Goal: Transaction & Acquisition: Download file/media

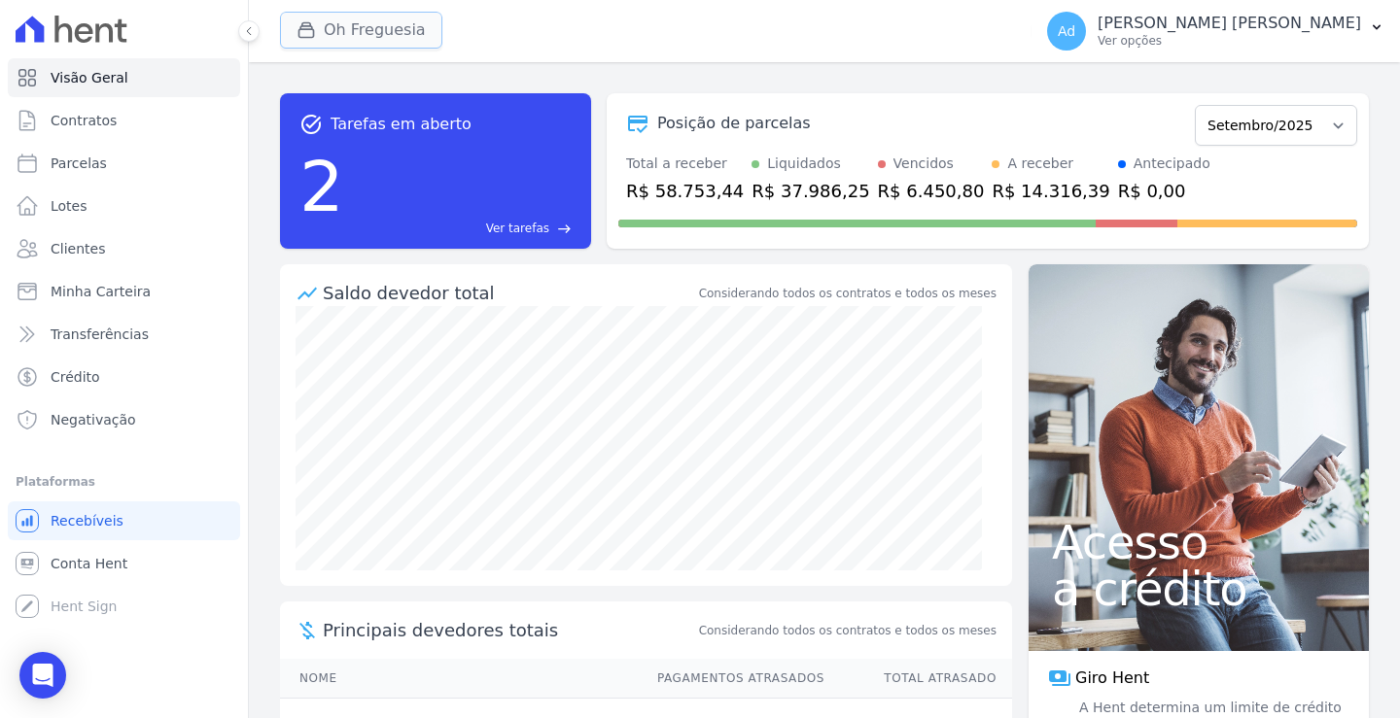
click at [351, 27] on button "Oh Freguesia" at bounding box center [361, 30] width 162 height 37
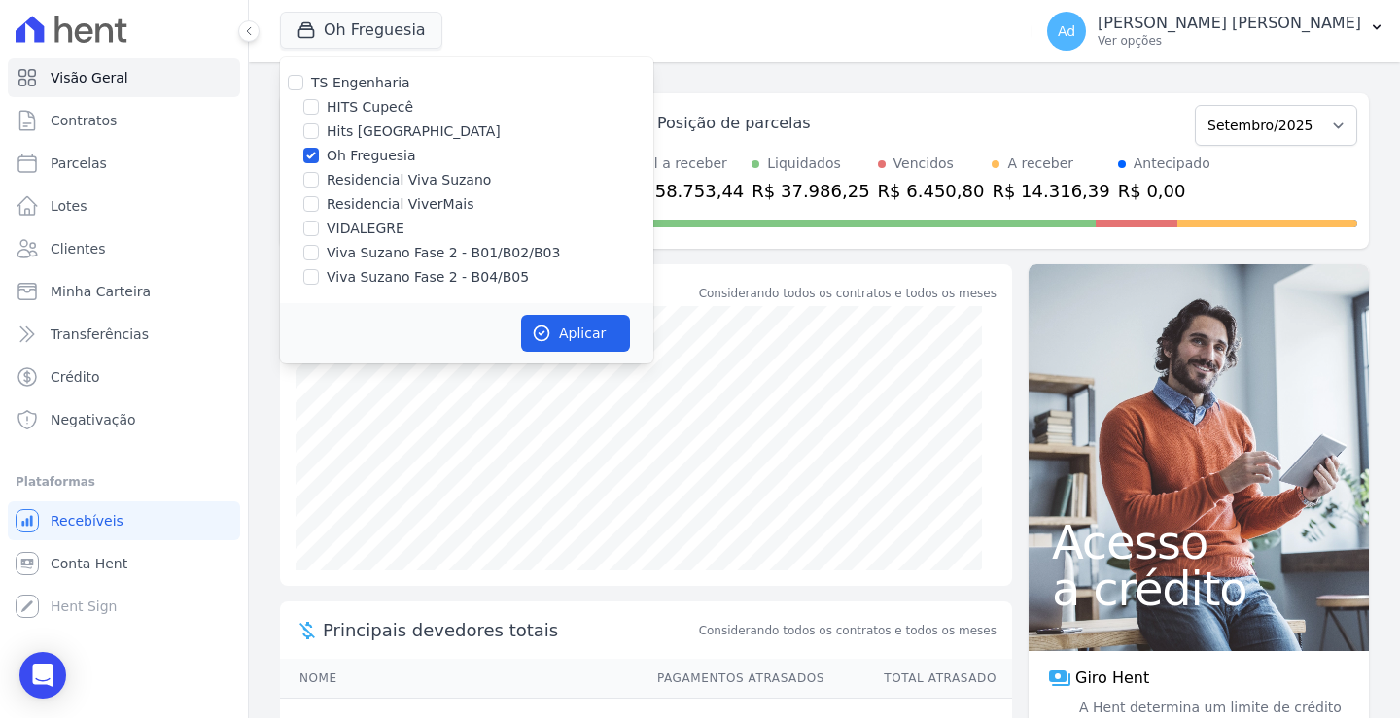
click at [348, 160] on label "Oh Freguesia" at bounding box center [371, 156] width 89 height 20
click at [319, 160] on input "Oh Freguesia" at bounding box center [311, 156] width 16 height 16
checkbox input "false"
click at [425, 249] on label "Viva Suzano Fase 2 - B01/B02/B03" at bounding box center [443, 253] width 233 height 20
click at [319, 249] on input "Viva Suzano Fase 2 - B01/B02/B03" at bounding box center [311, 253] width 16 height 16
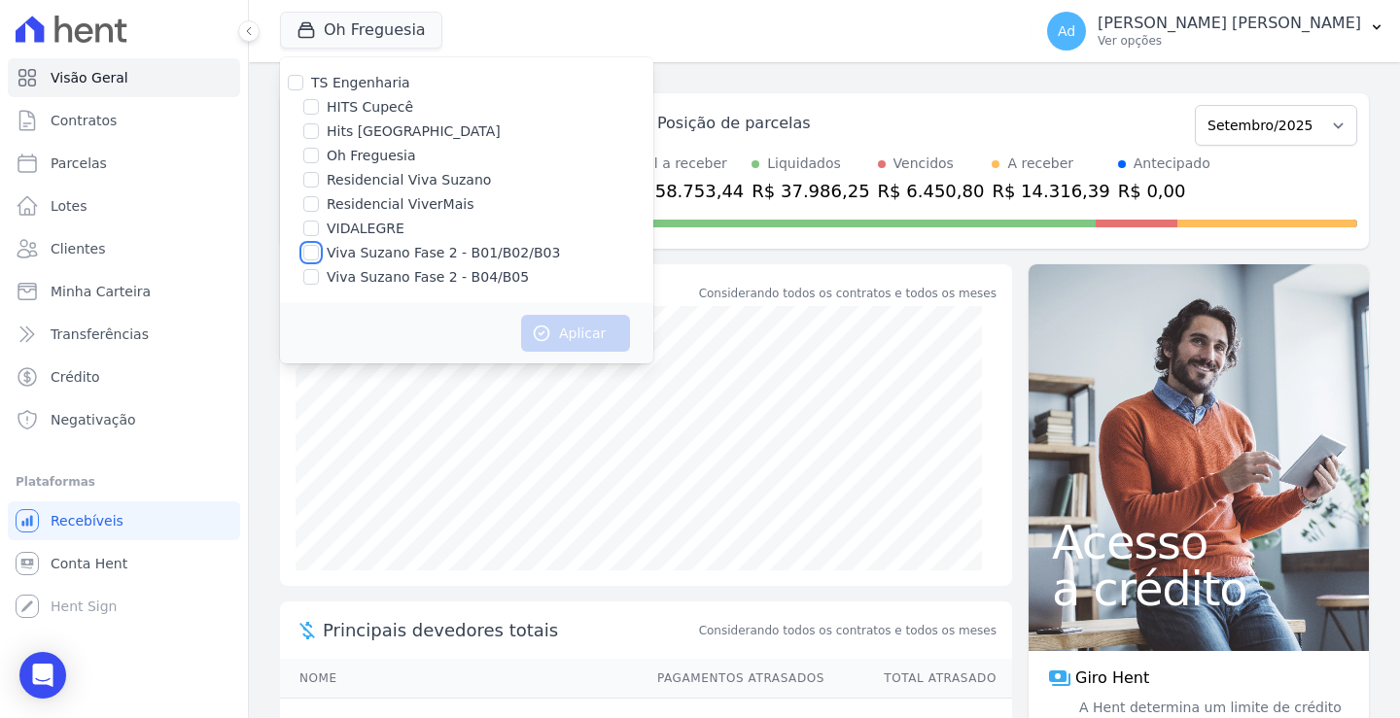
checkbox input "true"
click at [442, 276] on label "Viva Suzano Fase 2 - B04/B05" at bounding box center [428, 277] width 202 height 20
click at [319, 276] on input "Viva Suzano Fase 2 - B04/B05" at bounding box center [311, 277] width 16 height 16
checkbox input "true"
click at [580, 333] on button "Aplicar" at bounding box center [575, 333] width 109 height 37
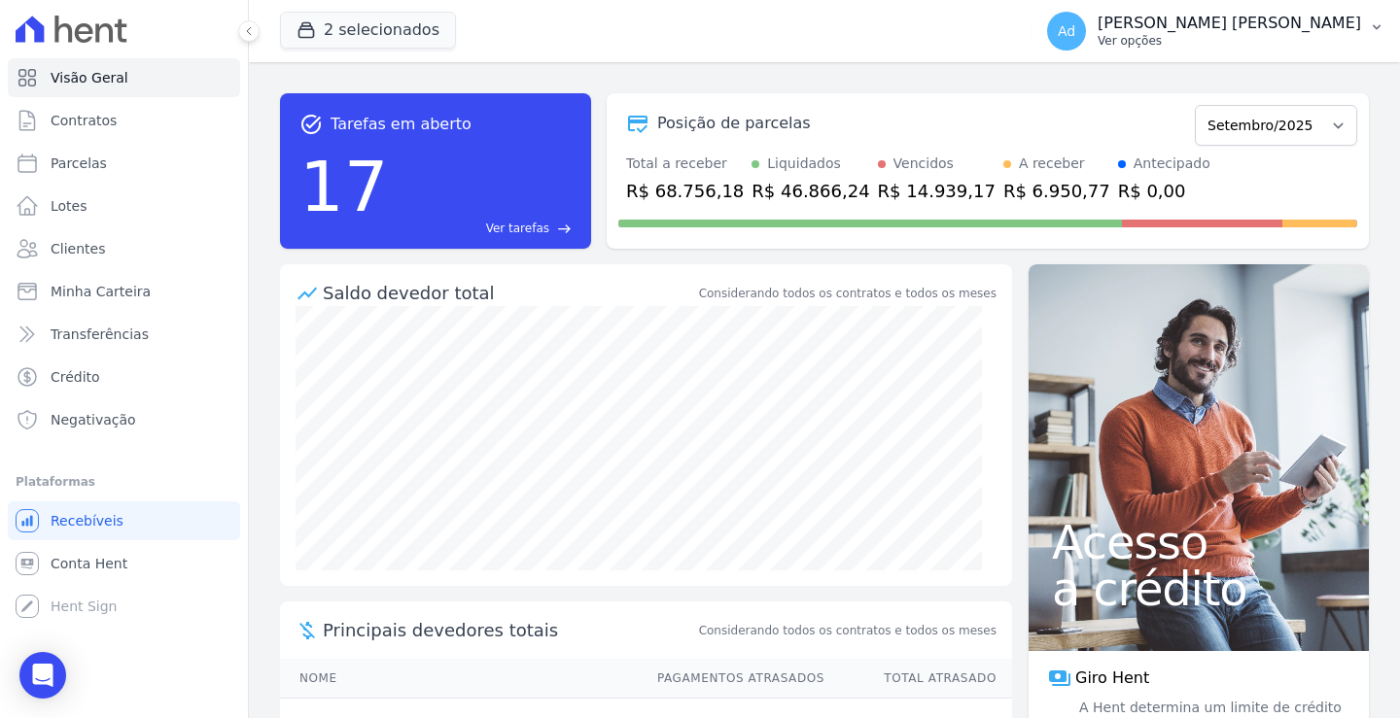
click at [1347, 41] on p "Ver opções" at bounding box center [1228, 41] width 263 height 16
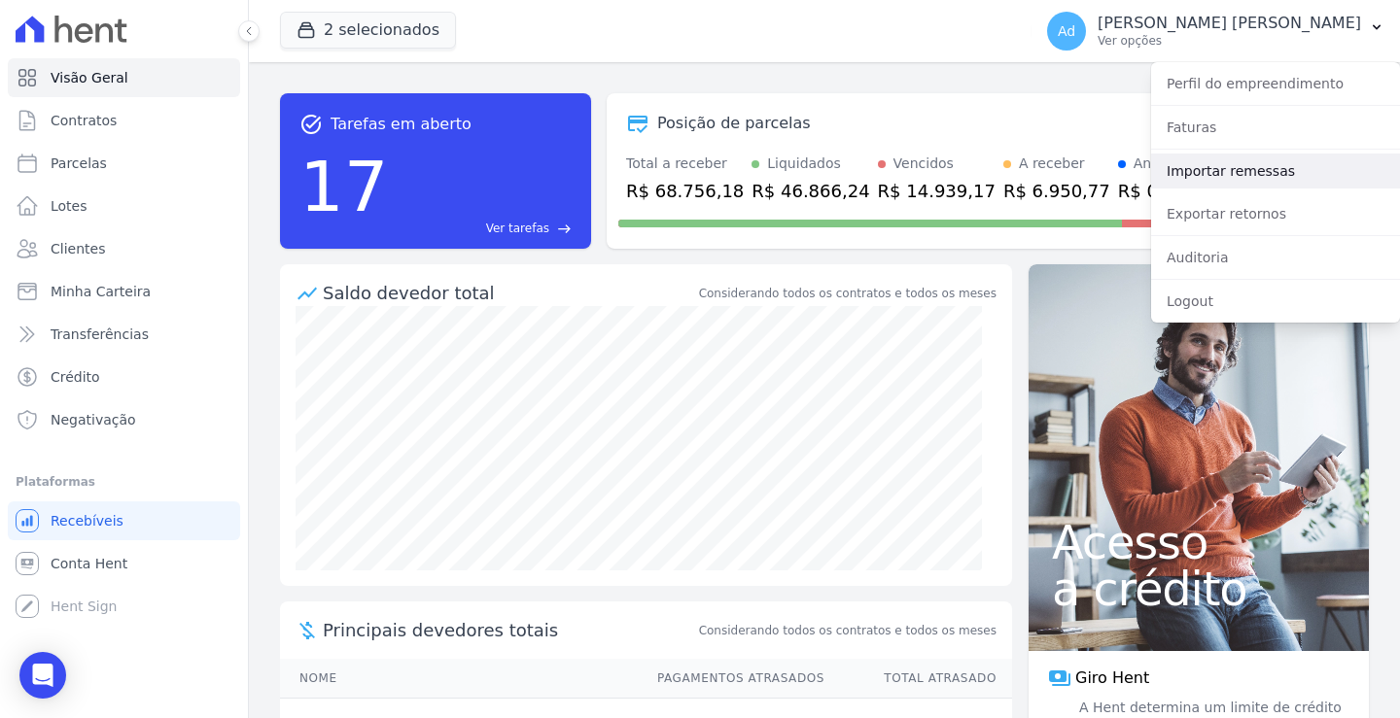
click at [1274, 173] on link "Importar remessas" at bounding box center [1275, 171] width 249 height 35
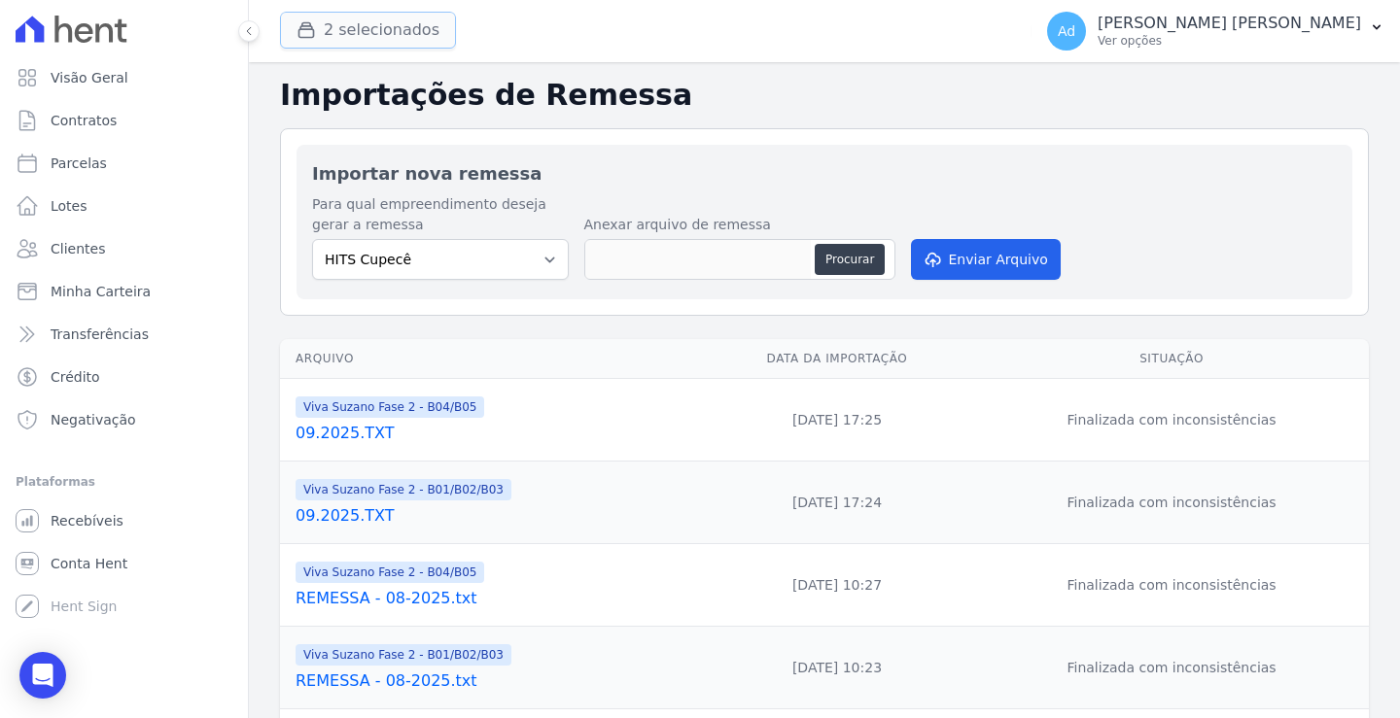
click at [361, 22] on button "2 selecionados" at bounding box center [368, 30] width 176 height 37
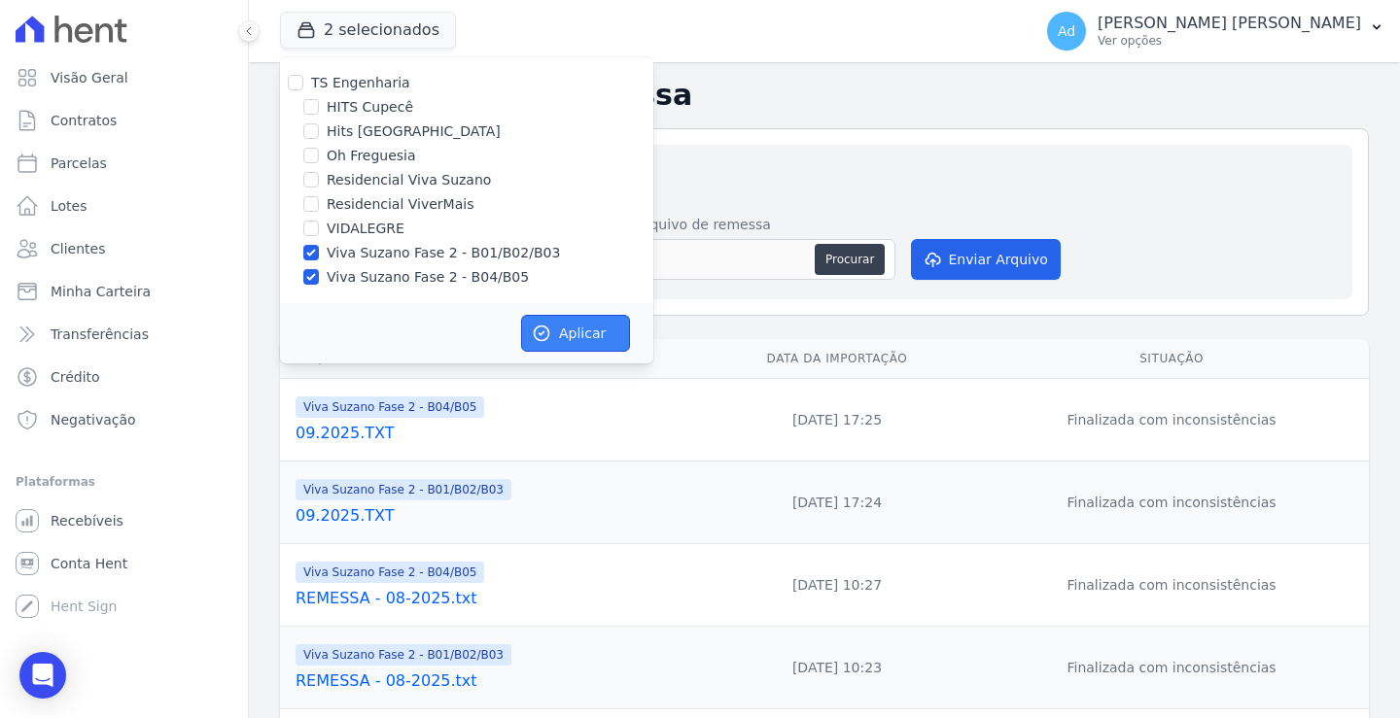
click at [572, 322] on button "Aplicar" at bounding box center [575, 333] width 109 height 37
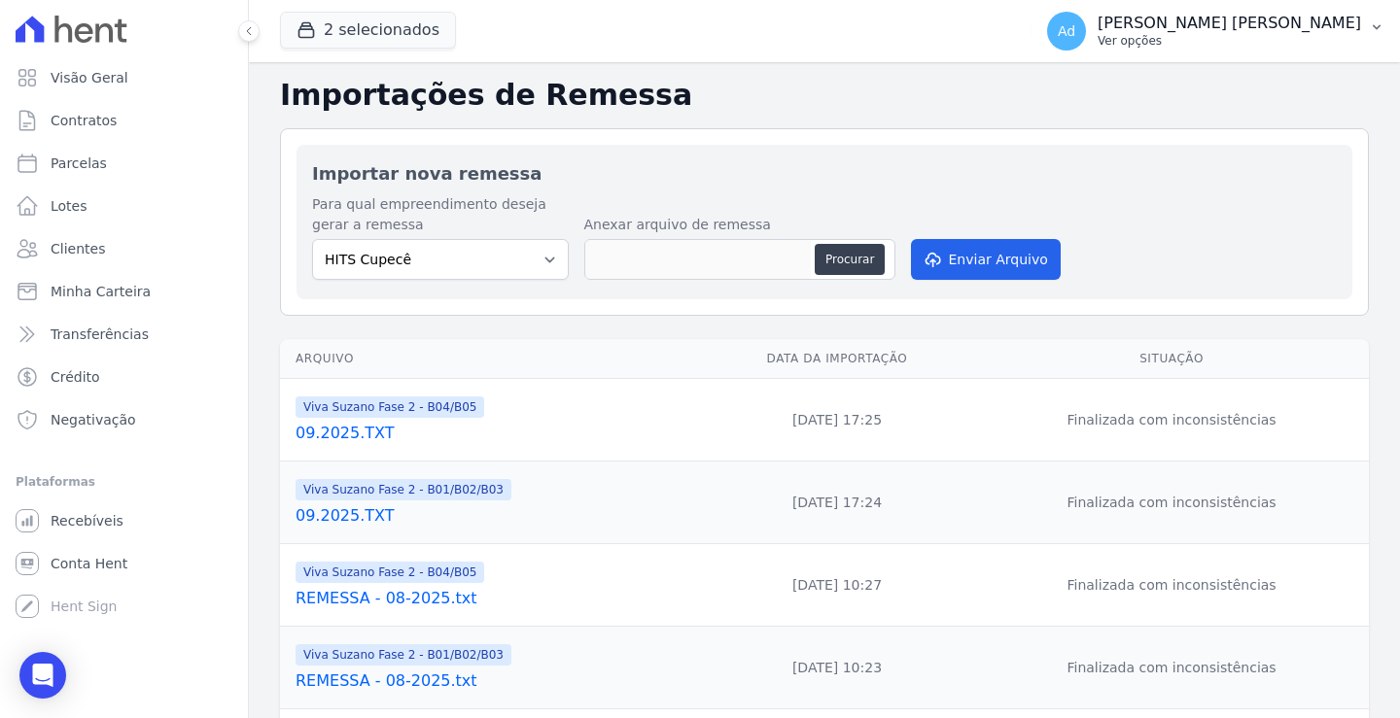
click at [1246, 38] on p "Ver opções" at bounding box center [1228, 41] width 263 height 16
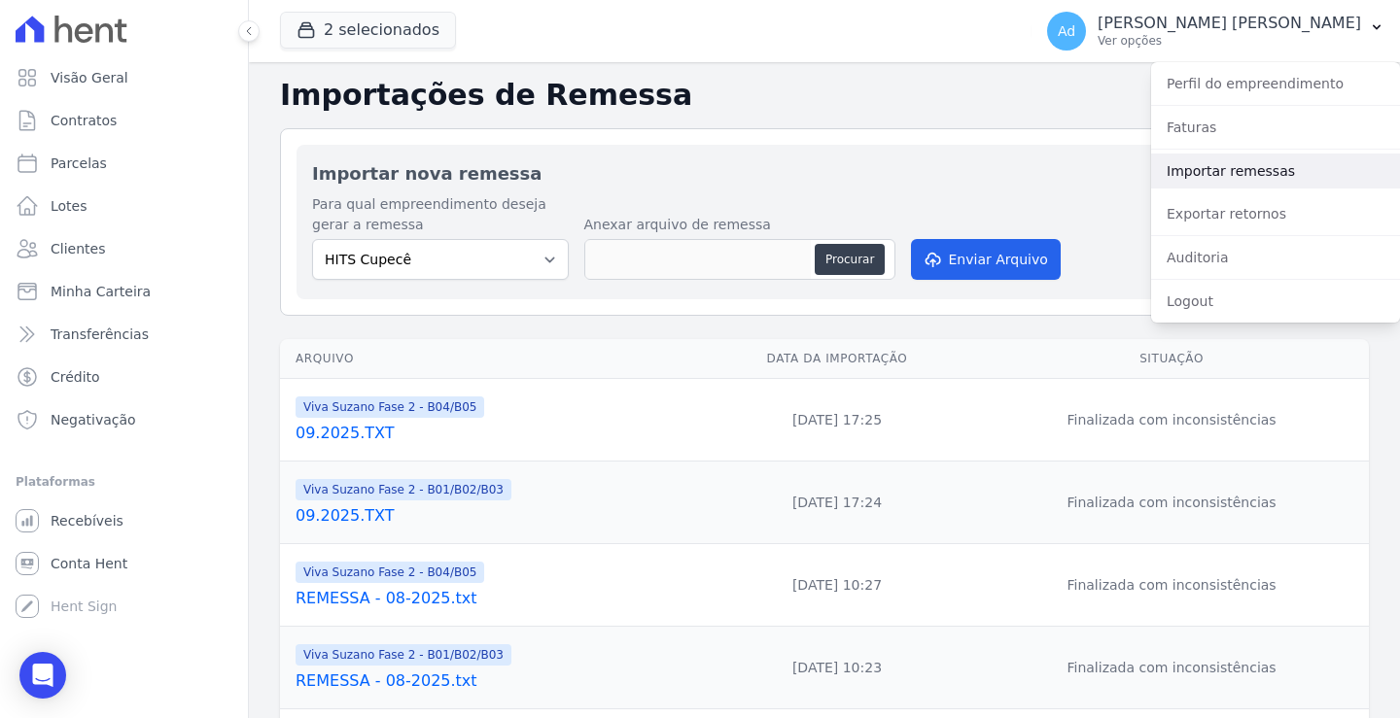
click at [1240, 178] on link "Importar remessas" at bounding box center [1275, 171] width 249 height 35
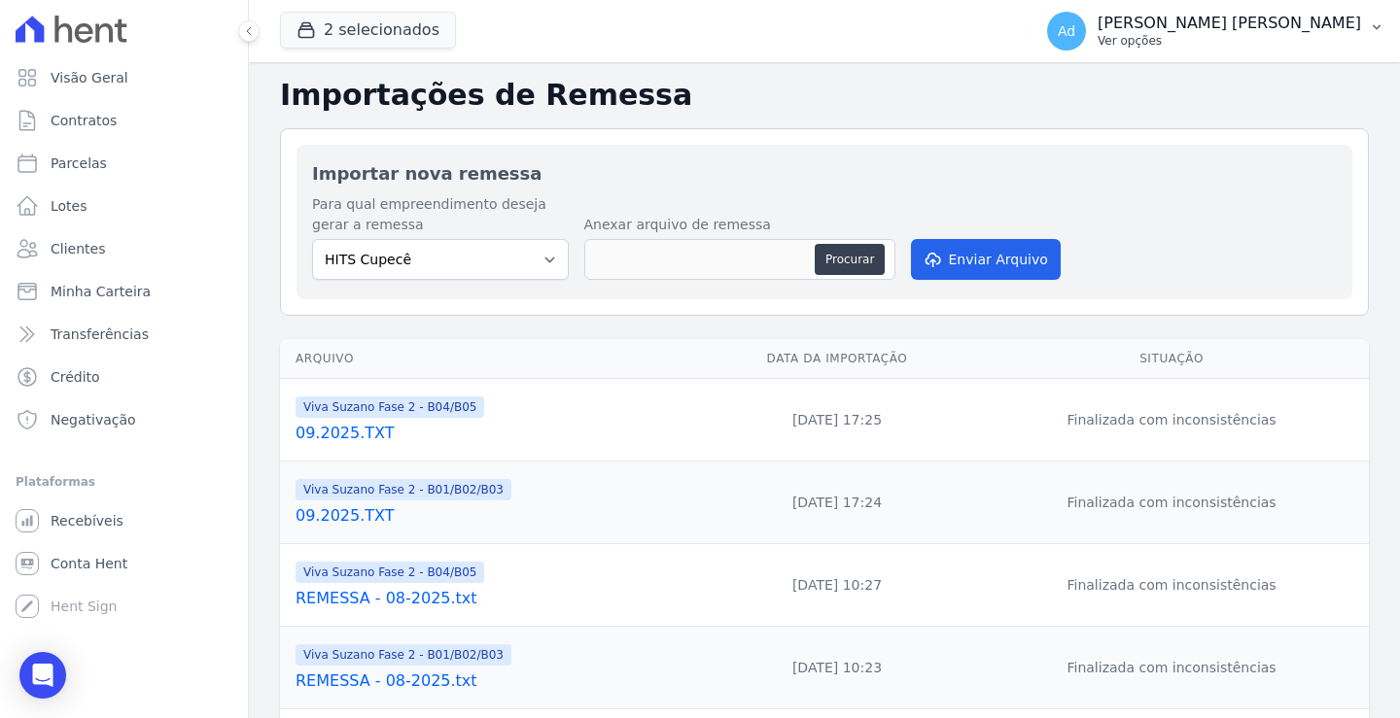
click at [1334, 36] on p "Ver opções" at bounding box center [1228, 41] width 263 height 16
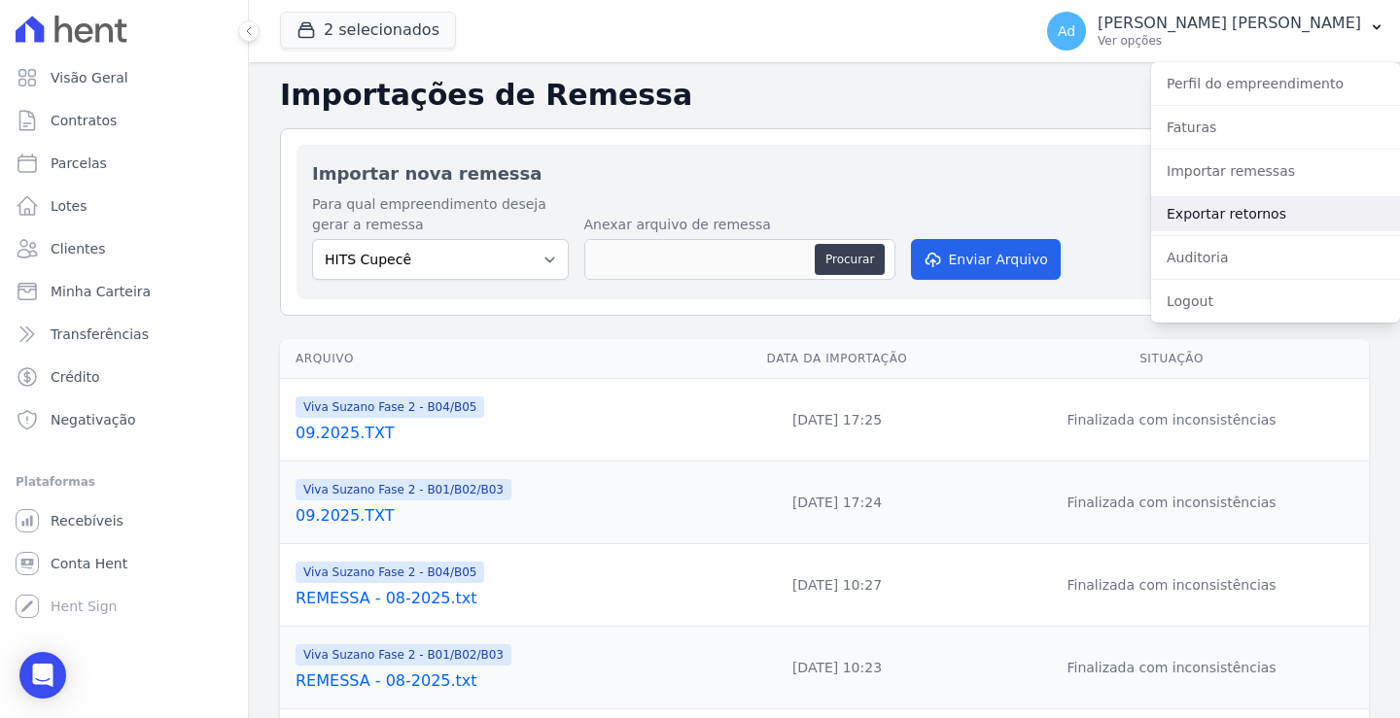
click at [1228, 214] on link "Exportar retornos" at bounding box center [1275, 213] width 249 height 35
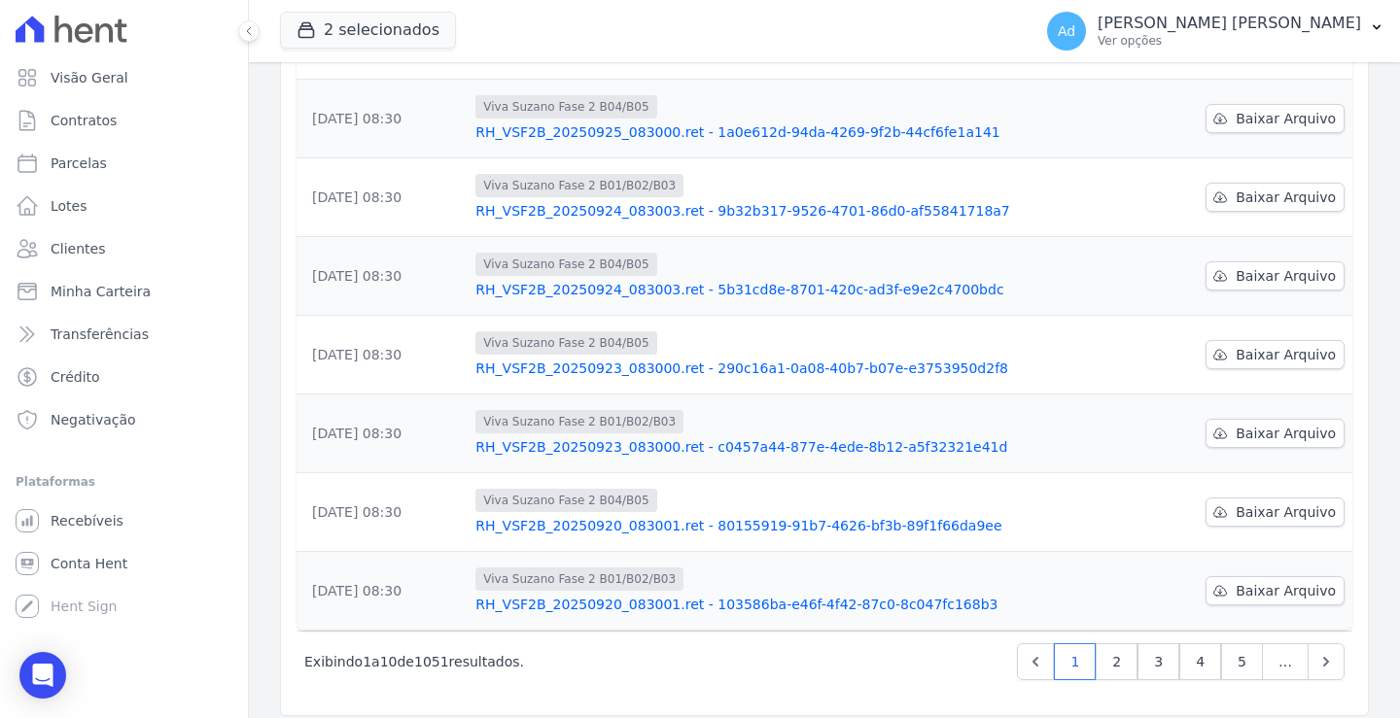
scroll to position [510, 0]
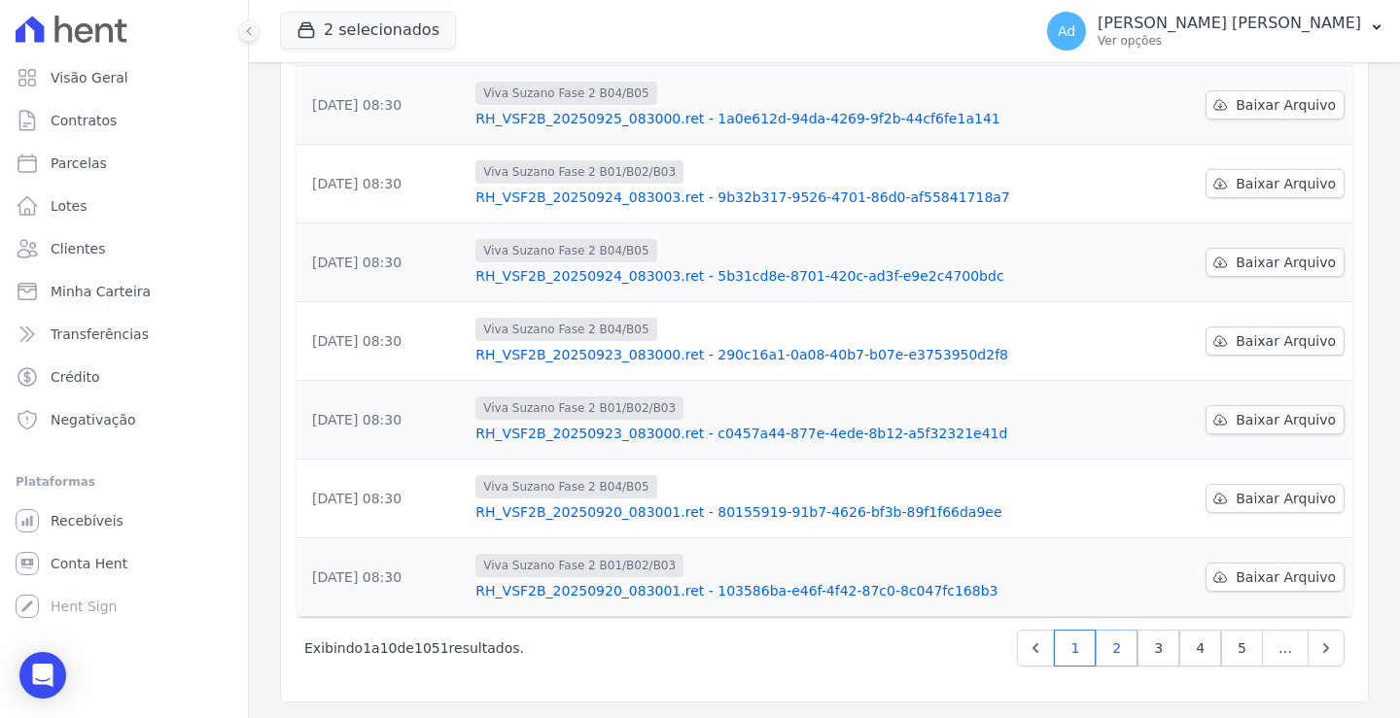
click at [1098, 636] on link "2" at bounding box center [1116, 648] width 42 height 37
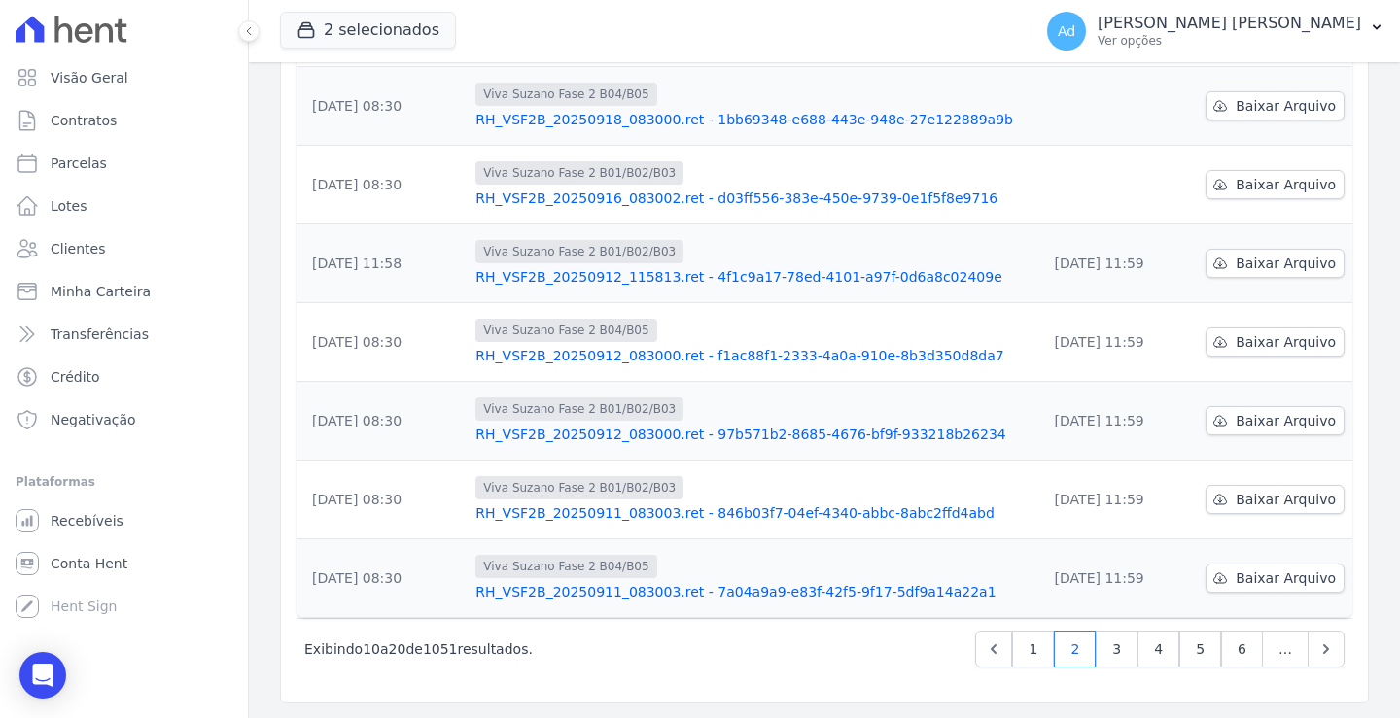
scroll to position [510, 0]
click at [1103, 650] on link "3" at bounding box center [1116, 648] width 42 height 37
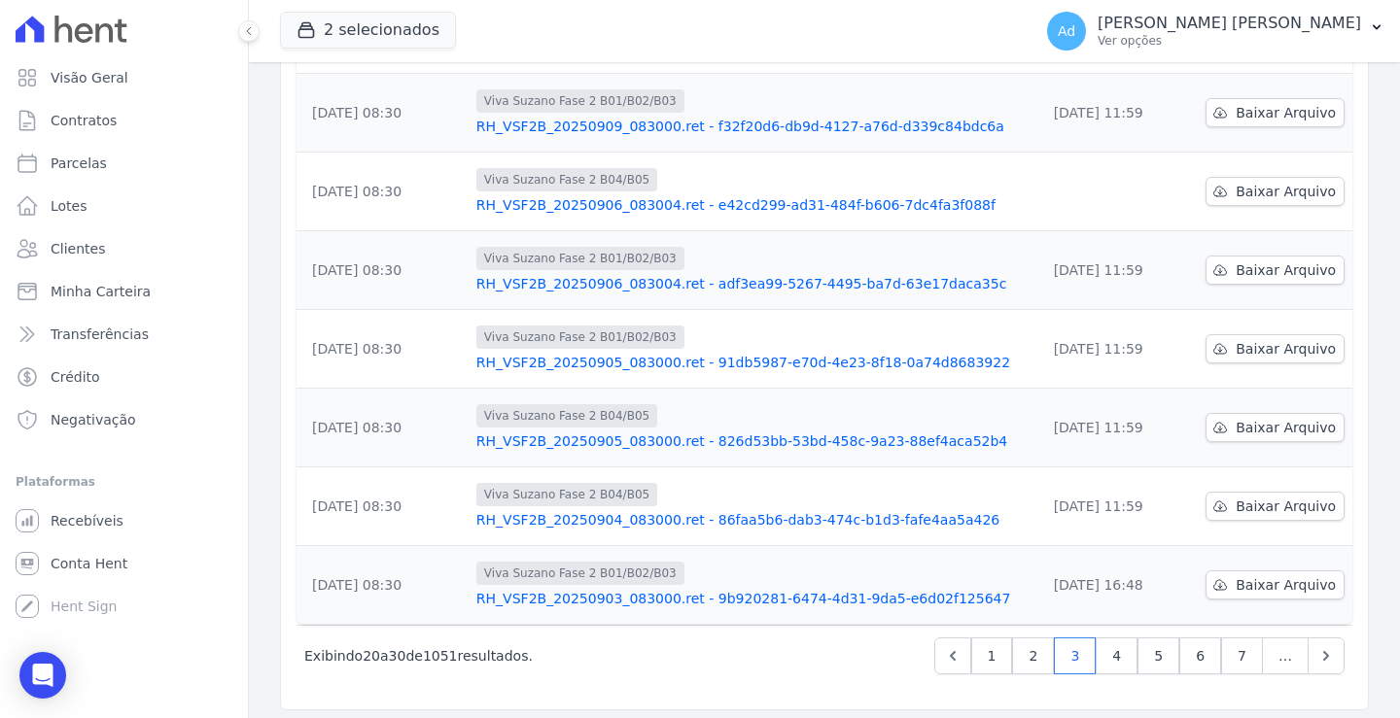
scroll to position [510, 0]
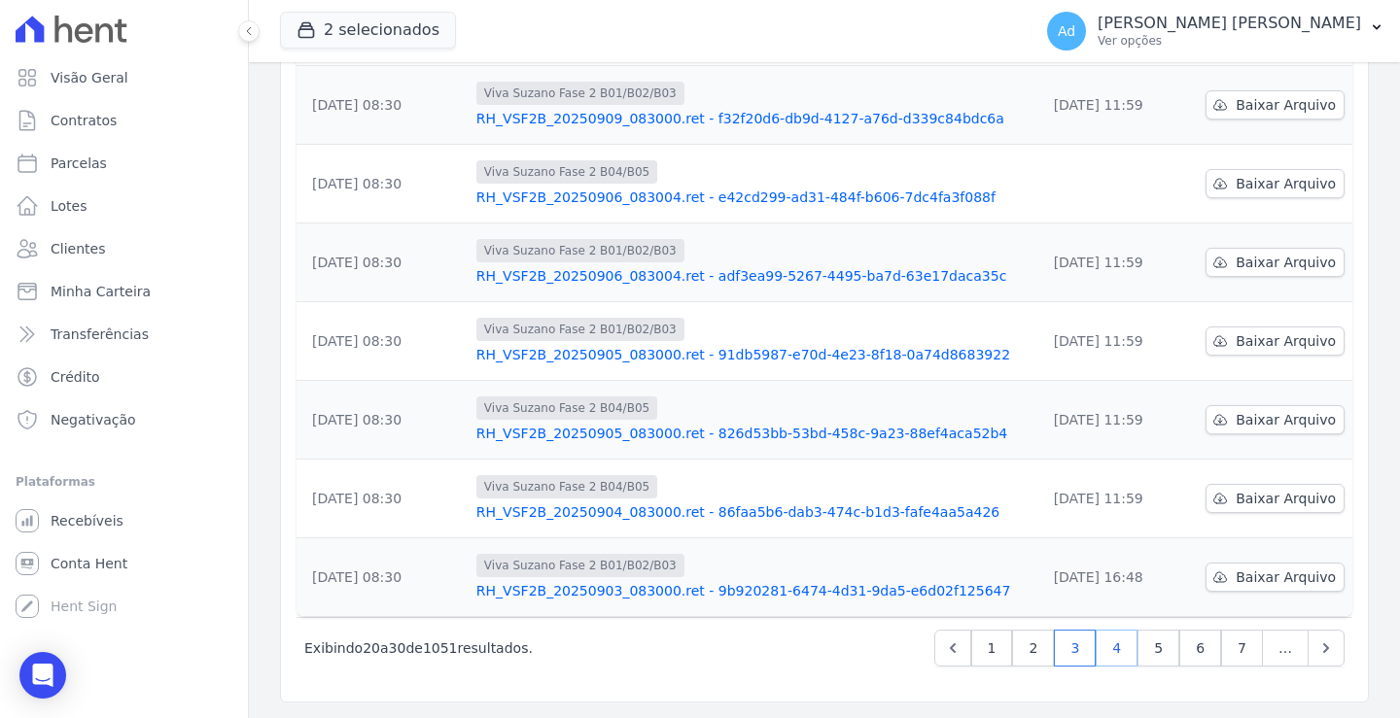
click at [1119, 647] on link "4" at bounding box center [1116, 648] width 42 height 37
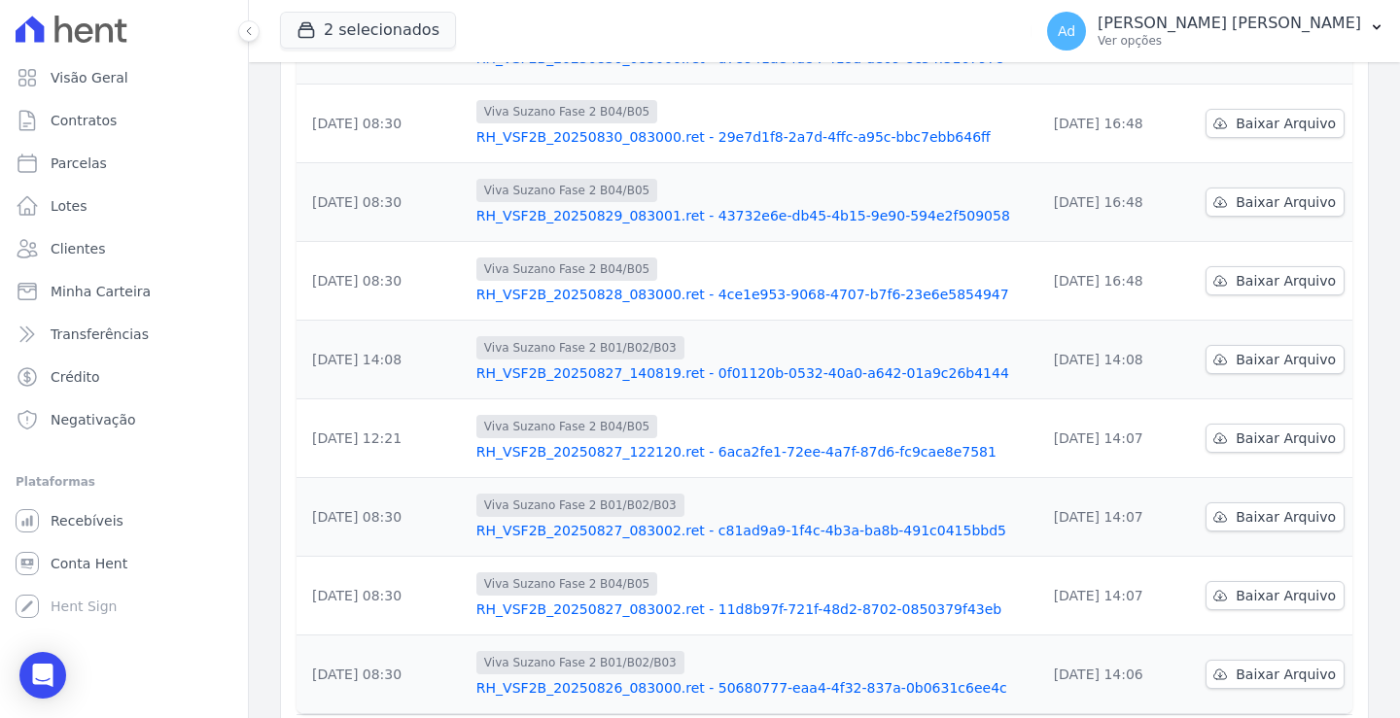
scroll to position [510, 0]
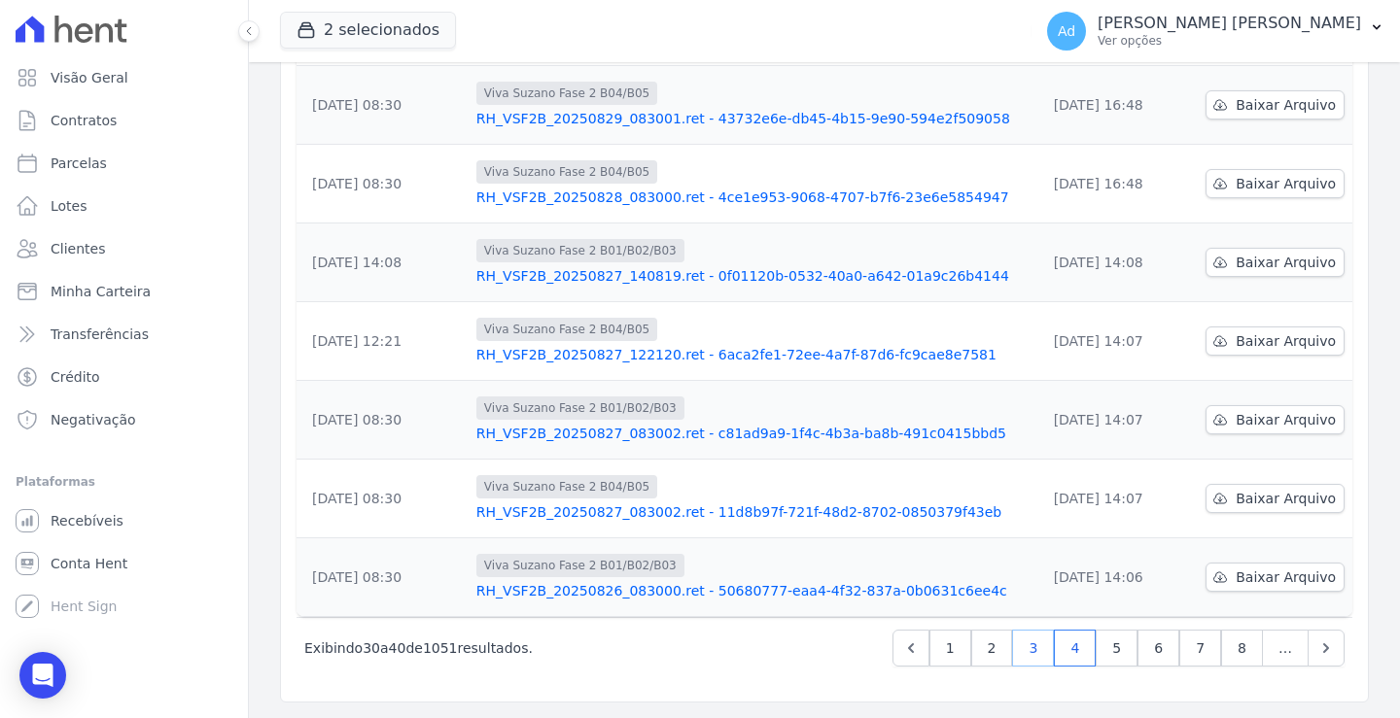
click at [1028, 648] on link "3" at bounding box center [1033, 648] width 42 height 37
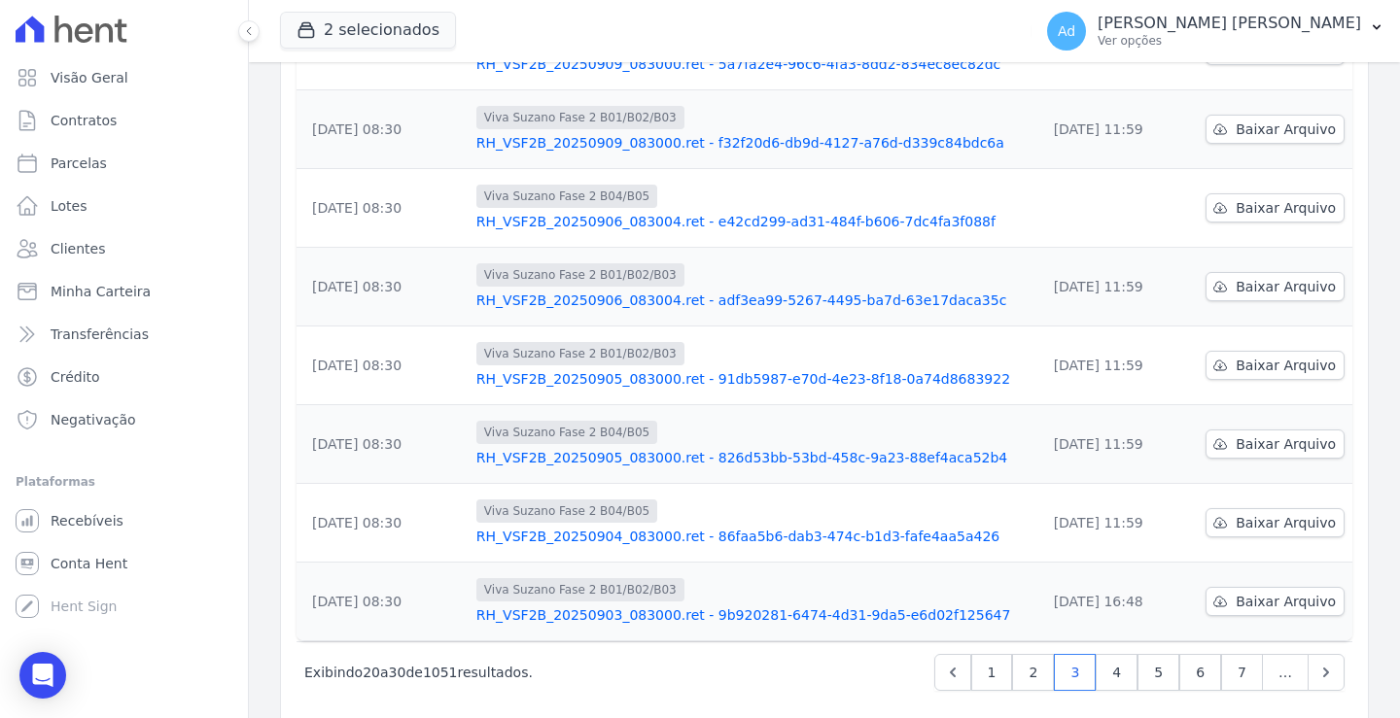
scroll to position [389, 0]
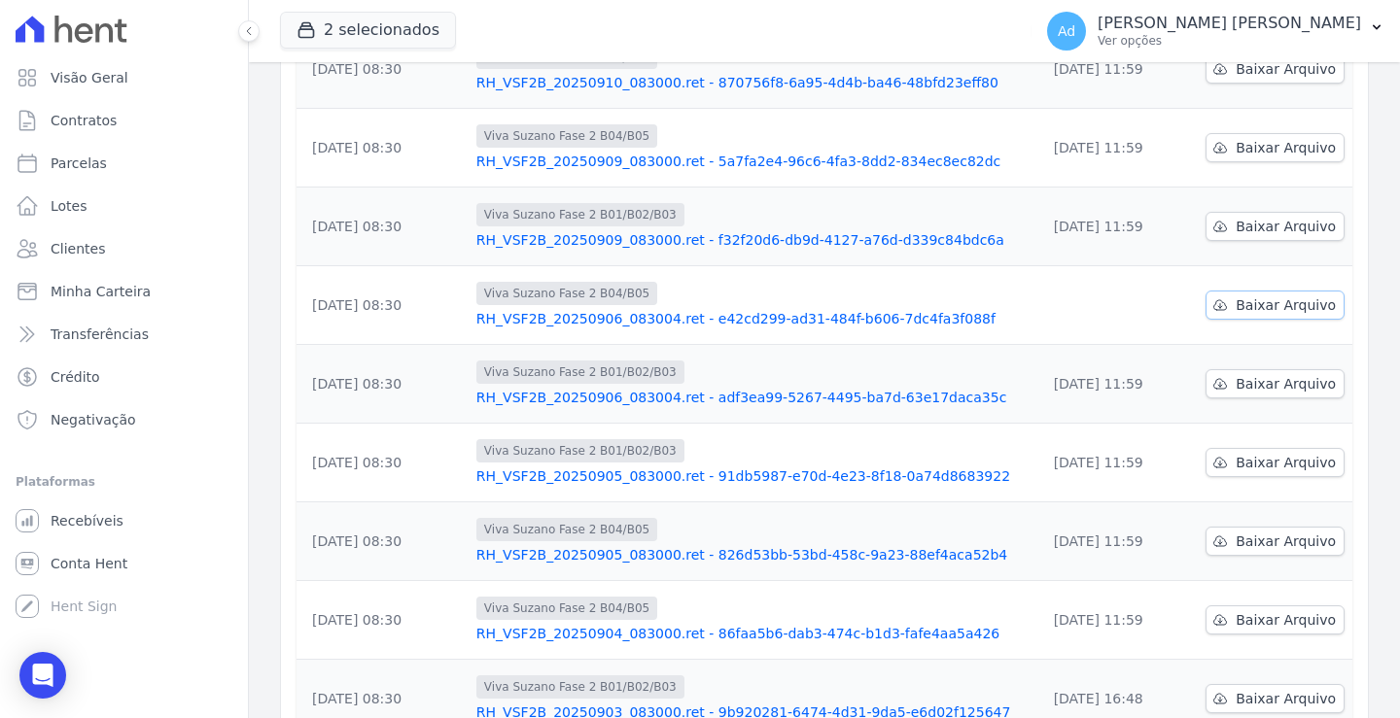
click at [1244, 312] on span "Baixar Arquivo" at bounding box center [1285, 304] width 100 height 19
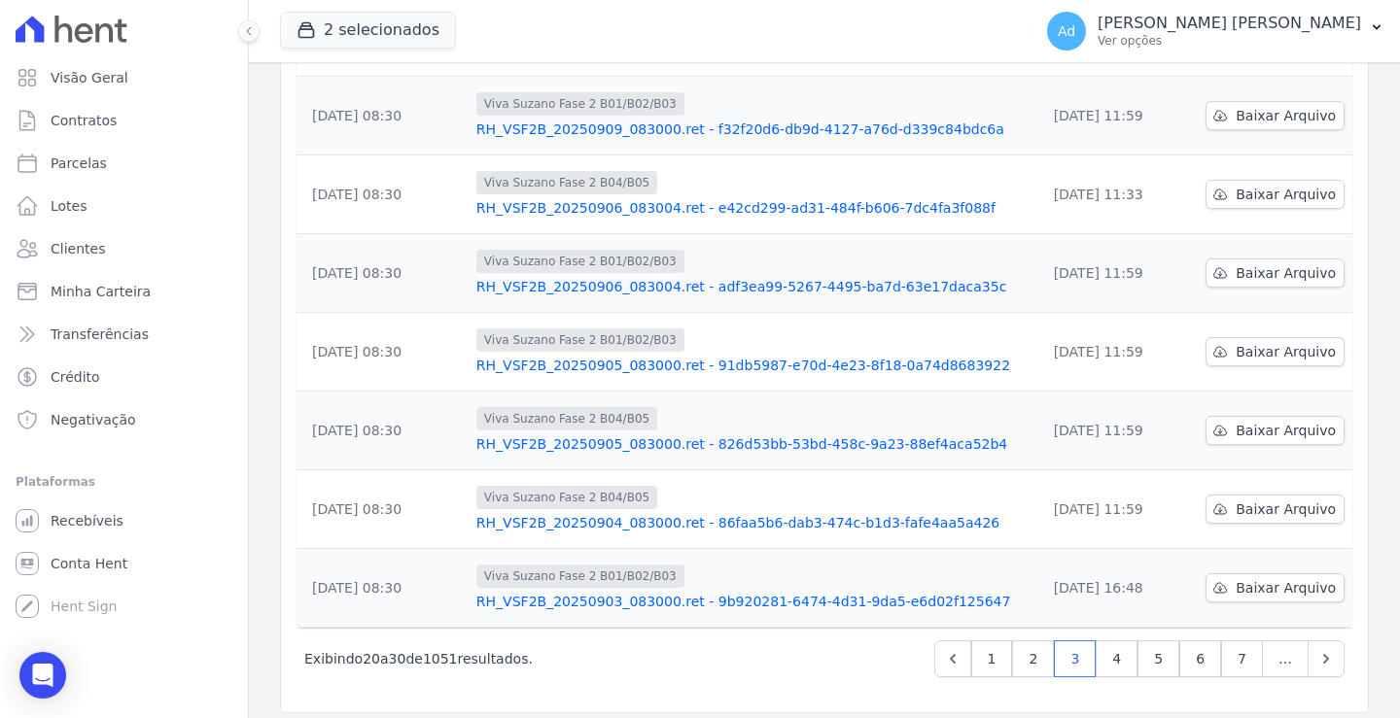
scroll to position [510, 0]
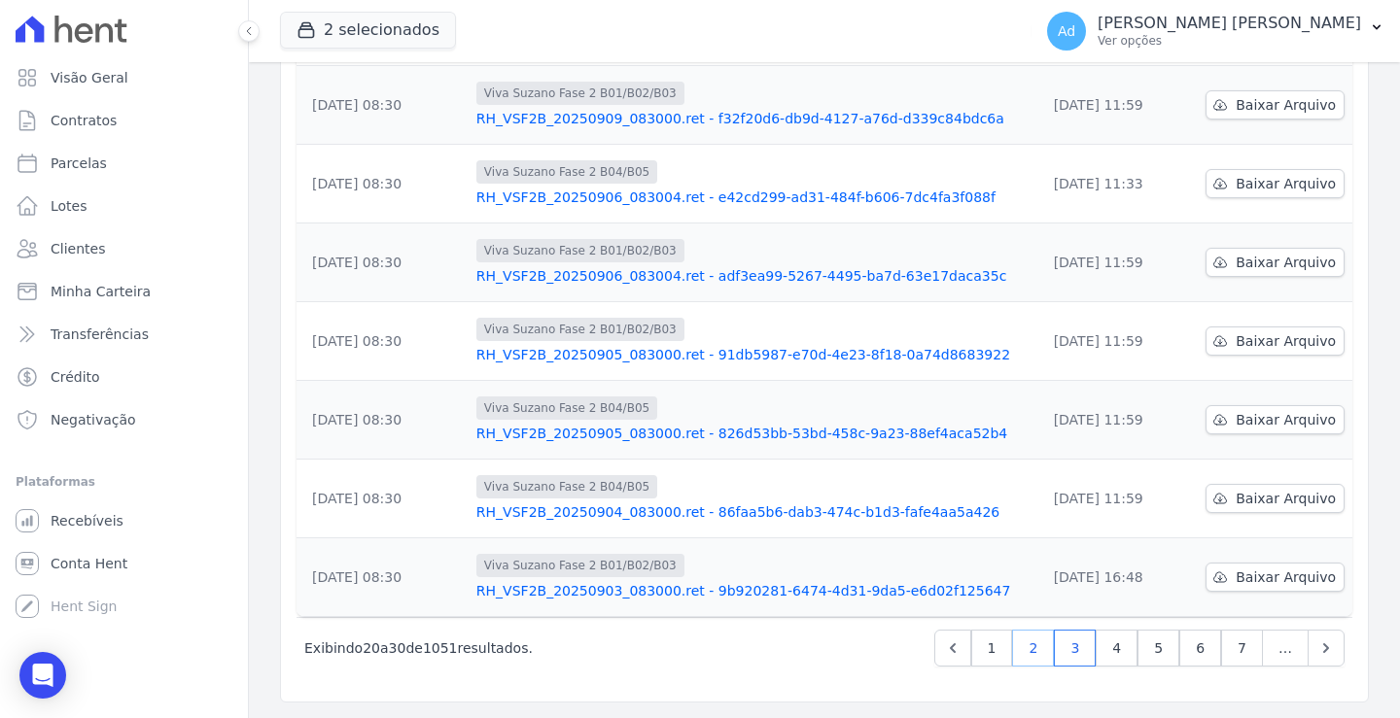
click at [1025, 636] on link "2" at bounding box center [1033, 648] width 42 height 37
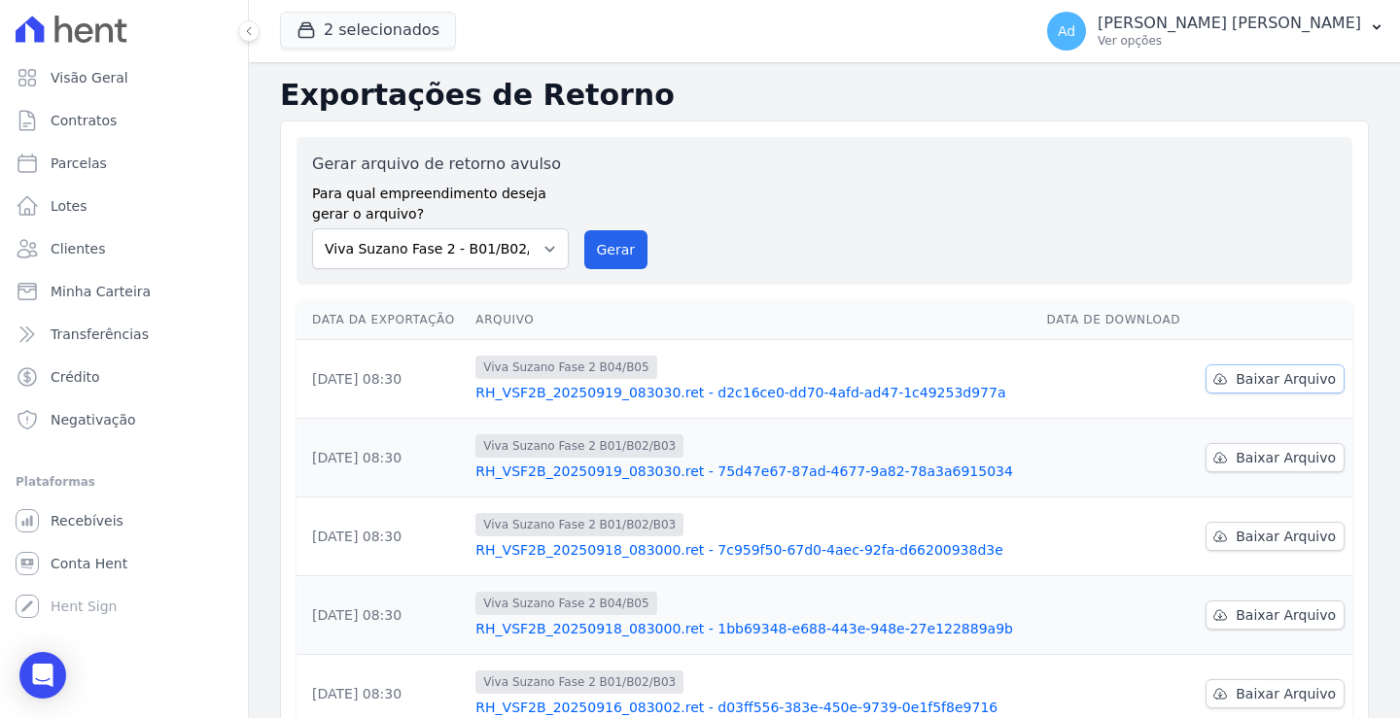
click at [1241, 383] on span "Baixar Arquivo" at bounding box center [1285, 378] width 100 height 19
click at [1261, 457] on span "Baixar Arquivo" at bounding box center [1285, 457] width 100 height 19
click at [1256, 538] on span "Baixar Arquivo" at bounding box center [1285, 536] width 100 height 19
click at [1249, 617] on span "Baixar Arquivo" at bounding box center [1285, 615] width 100 height 19
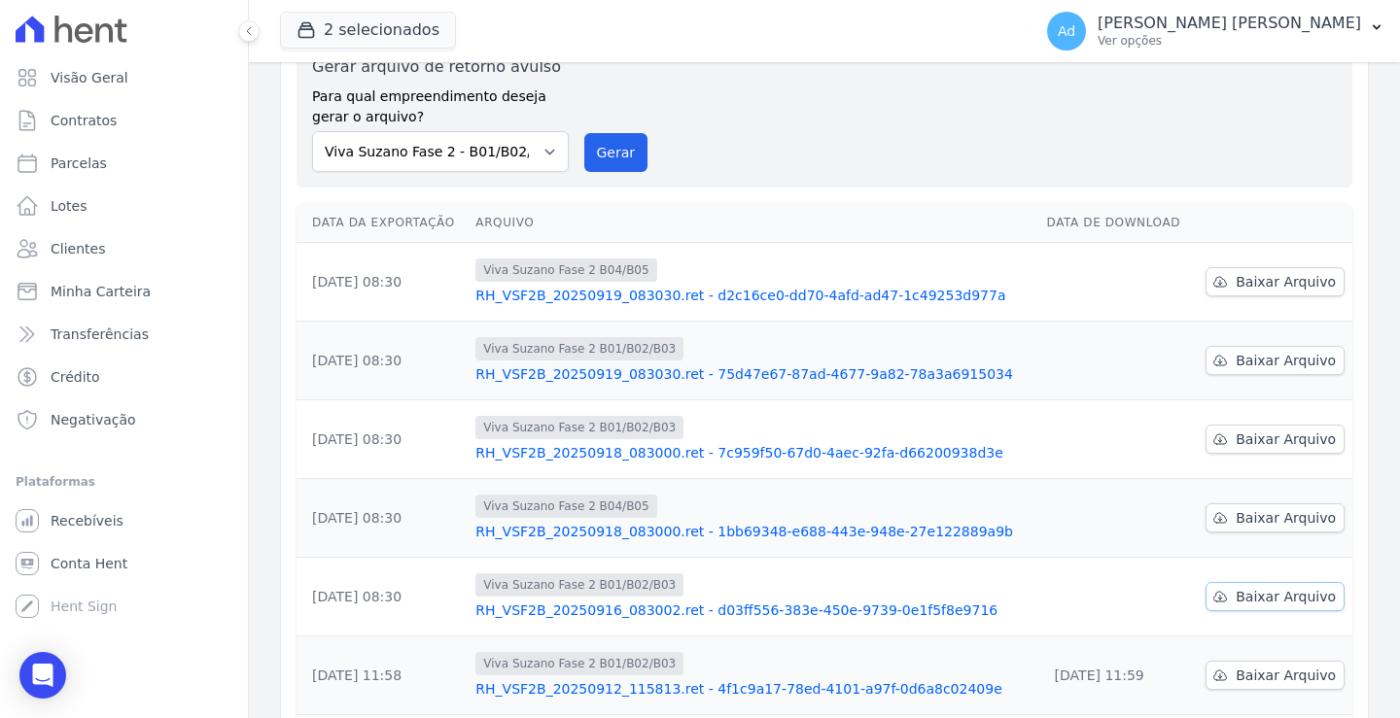
click at [1252, 596] on span "Baixar Arquivo" at bounding box center [1285, 596] width 100 height 19
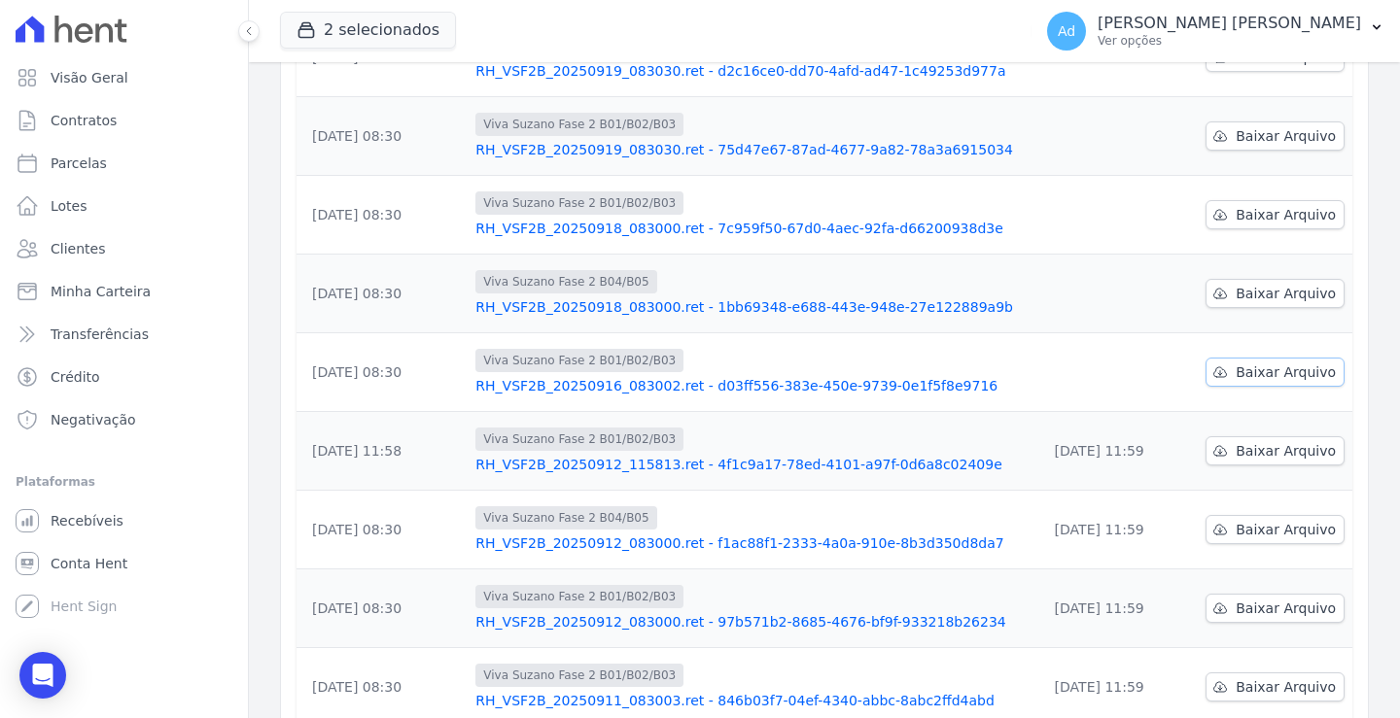
scroll to position [389, 0]
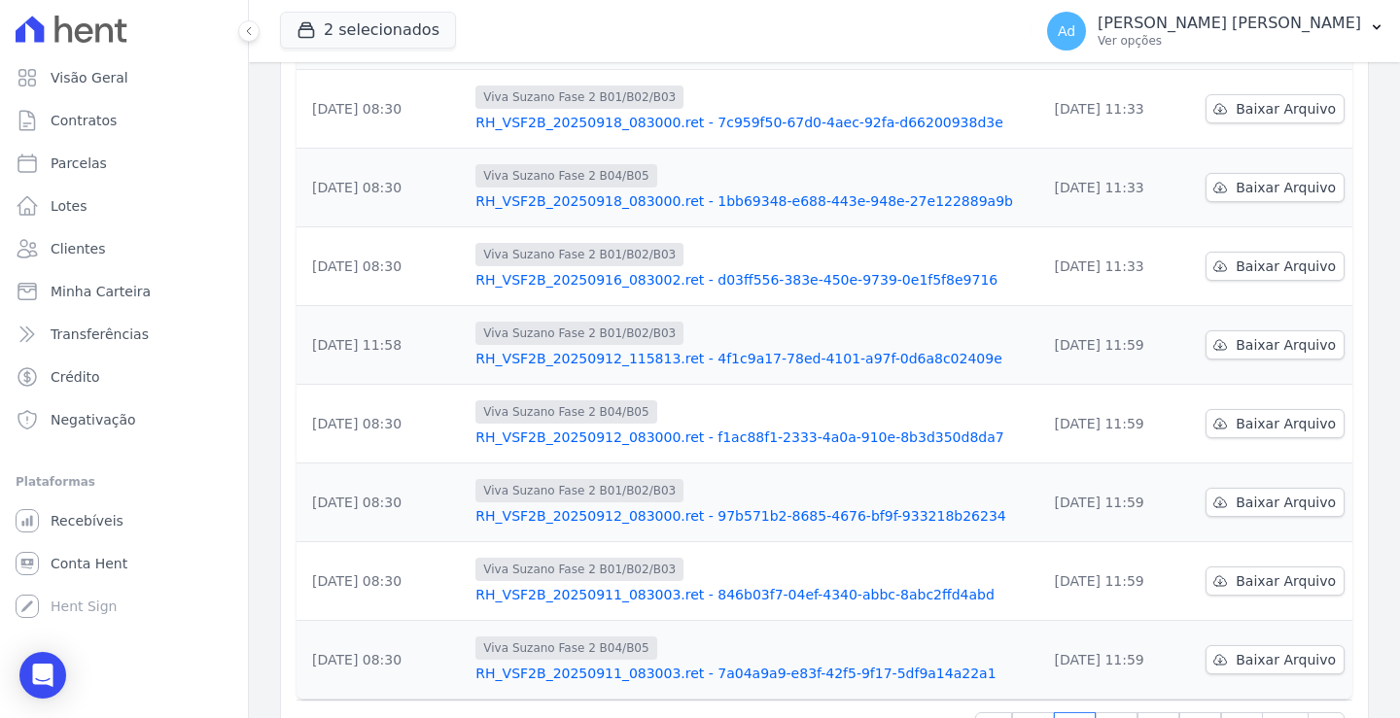
scroll to position [510, 0]
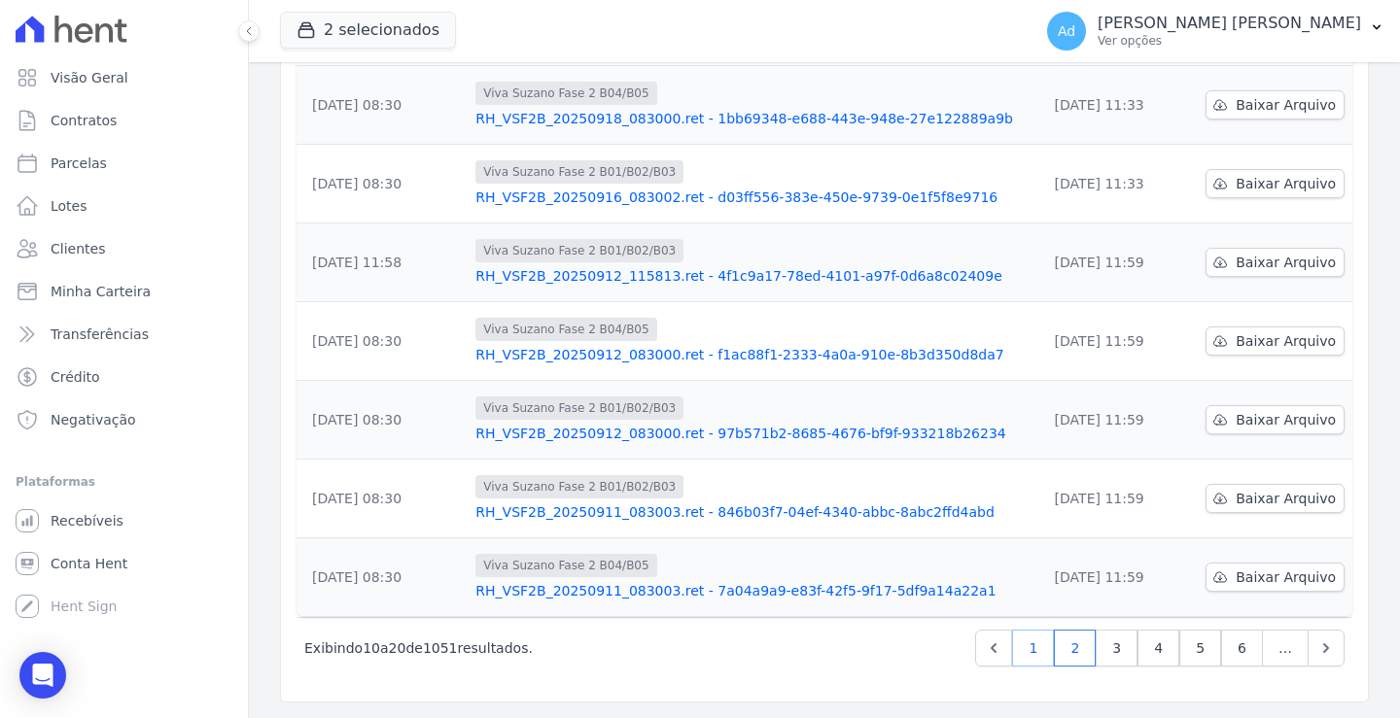
click at [1023, 645] on link "1" at bounding box center [1033, 648] width 42 height 37
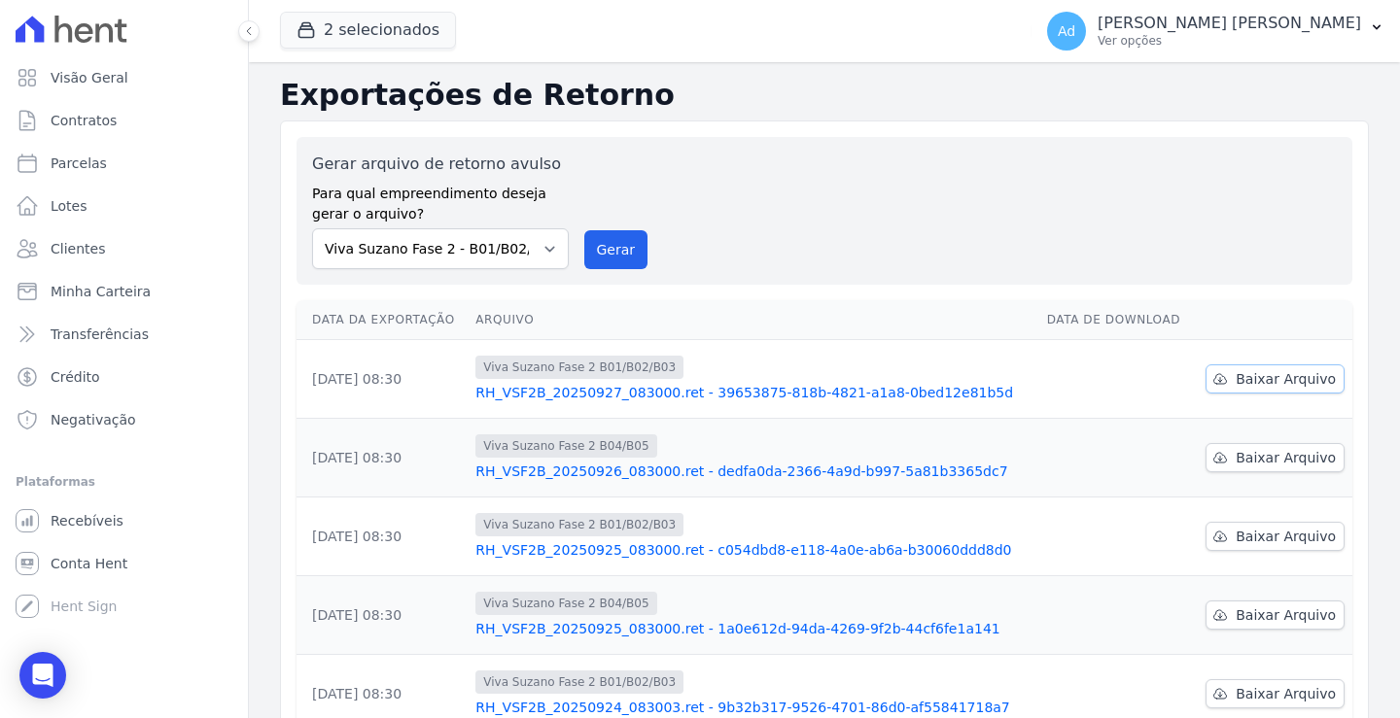
click at [1248, 376] on span "Baixar Arquivo" at bounding box center [1285, 378] width 100 height 19
click at [1236, 461] on span "Baixar Arquivo" at bounding box center [1285, 457] width 100 height 19
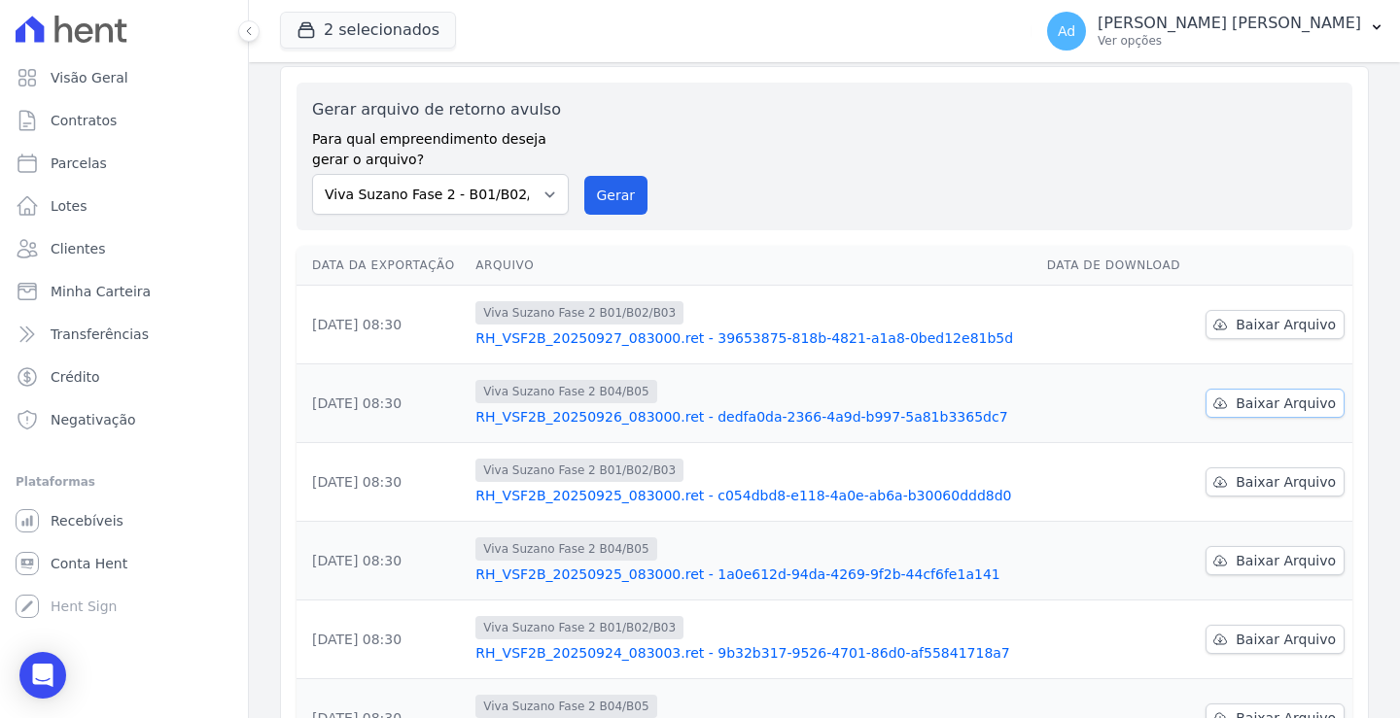
scroll to position [97, 0]
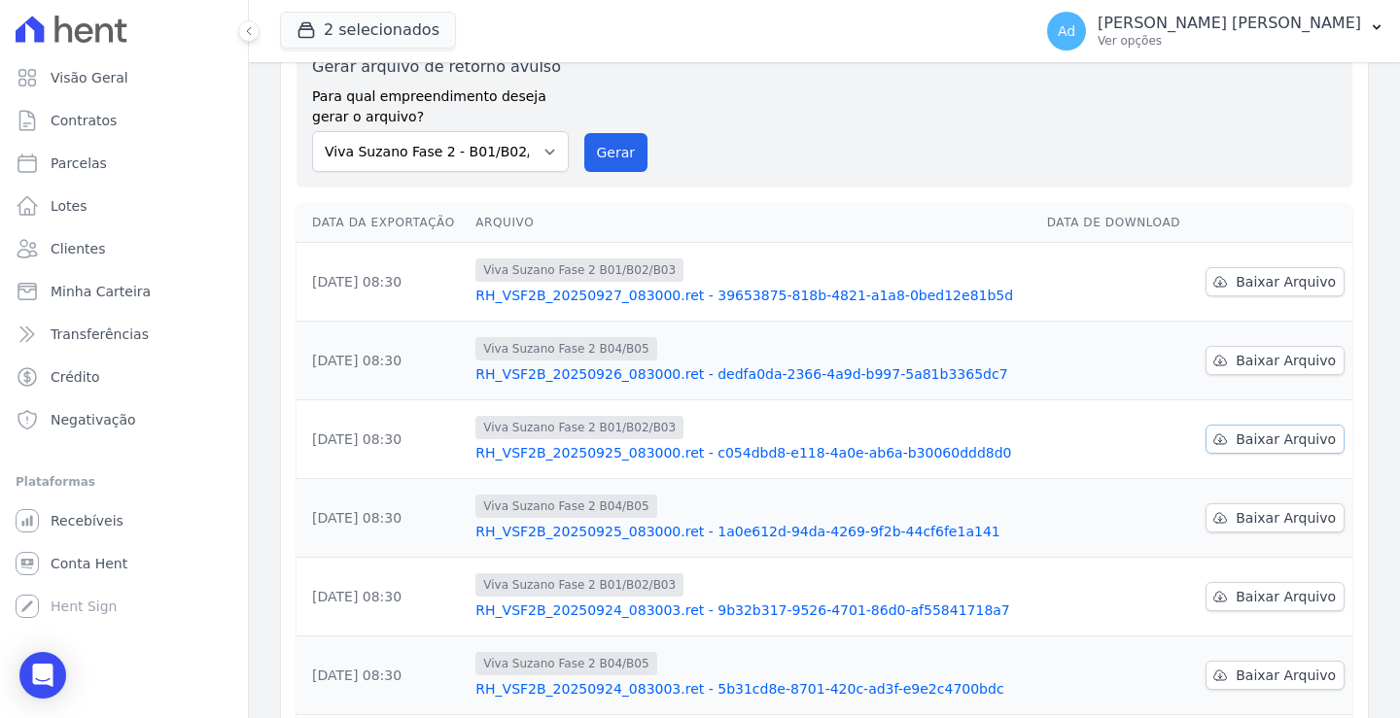
click at [1238, 443] on span "Baixar Arquivo" at bounding box center [1285, 439] width 100 height 19
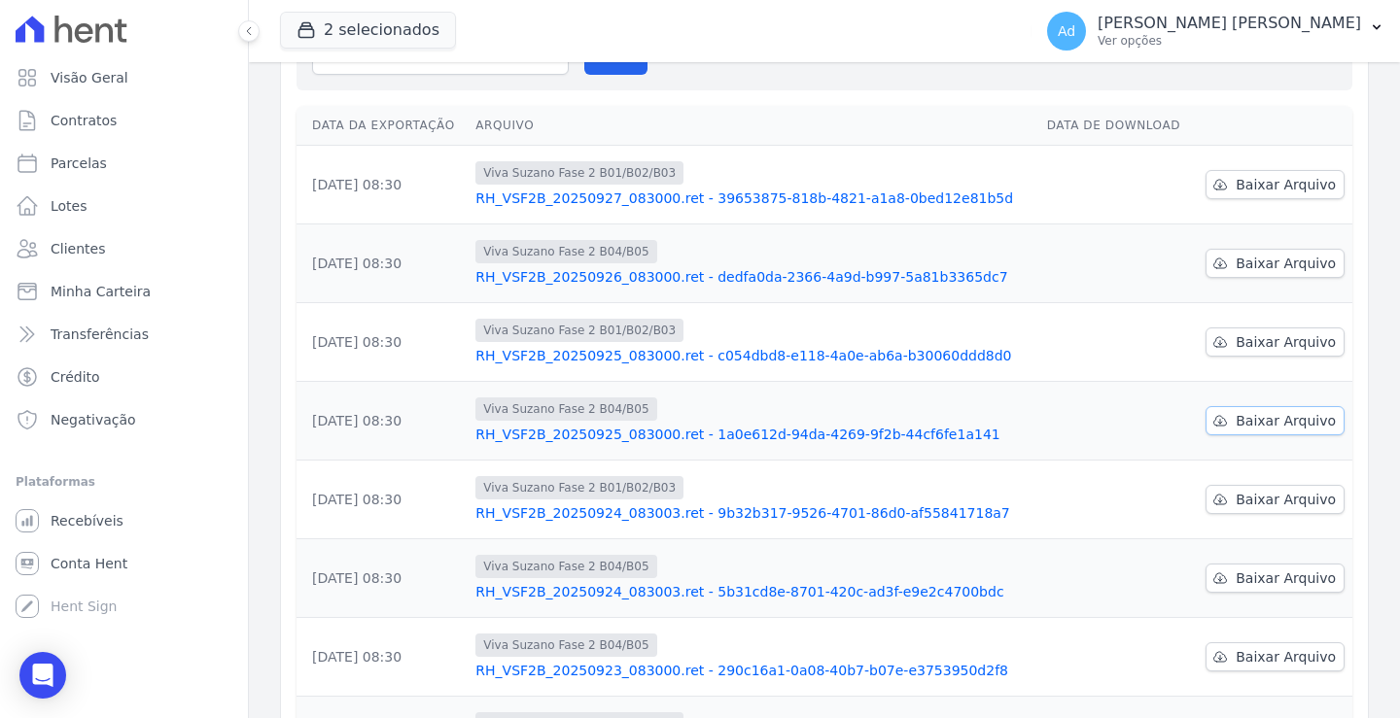
click at [1283, 425] on span "Baixar Arquivo" at bounding box center [1285, 420] width 100 height 19
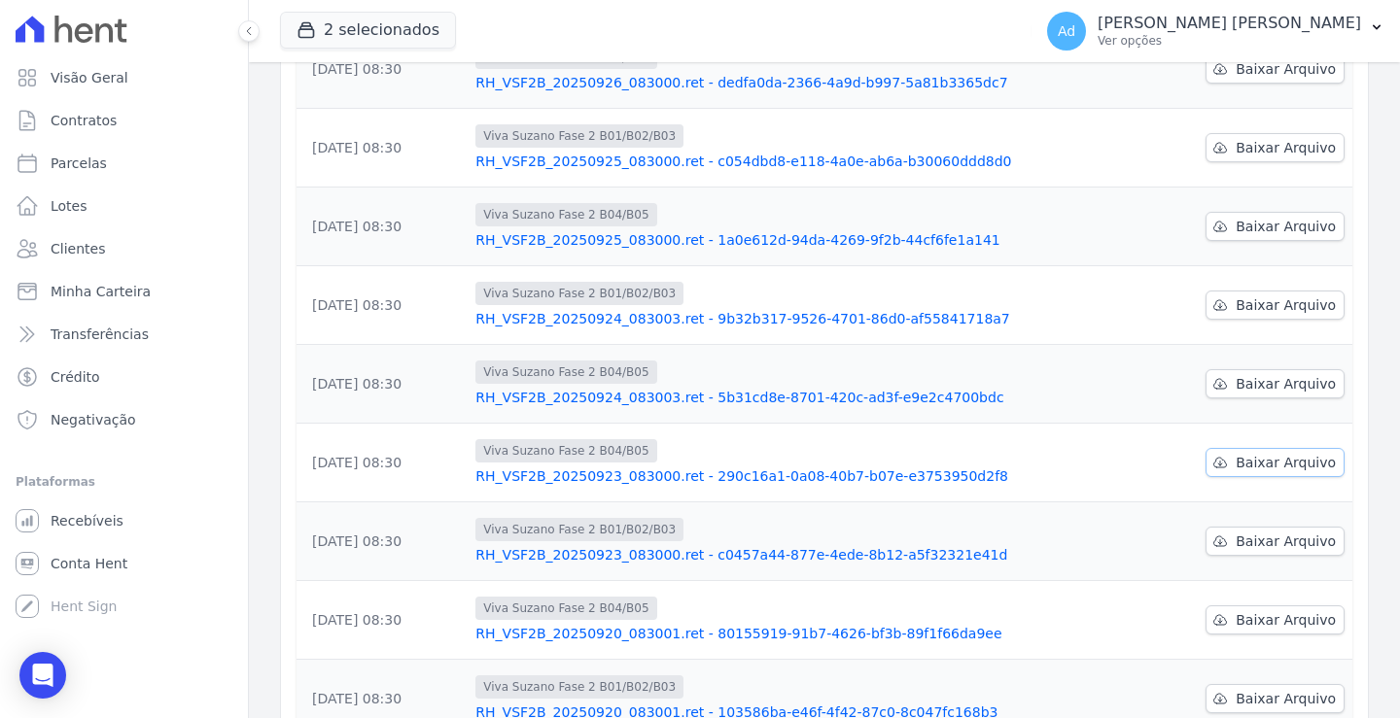
click at [1274, 468] on span "Baixar Arquivo" at bounding box center [1285, 462] width 100 height 19
click at [1243, 538] on span "Baixar Arquivo" at bounding box center [1285, 541] width 100 height 19
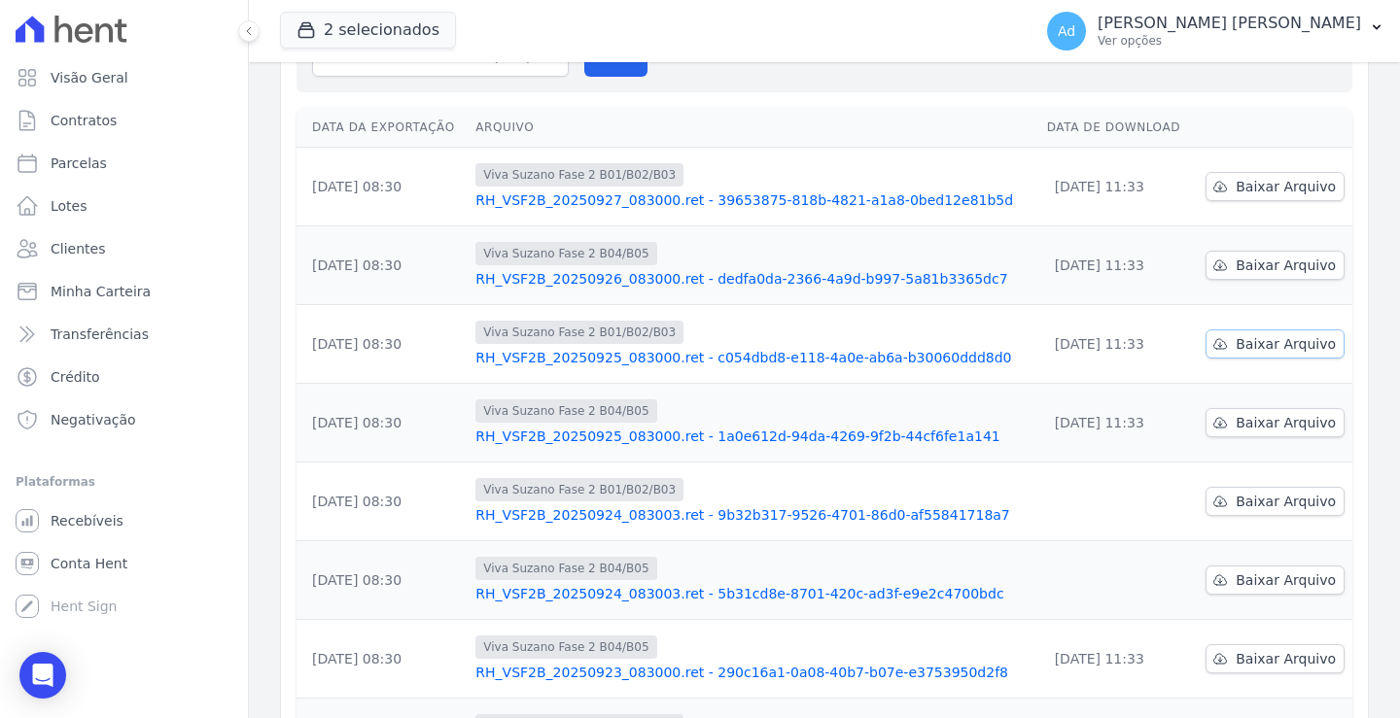
scroll to position [194, 0]
click at [1244, 502] on span "Baixar Arquivo" at bounding box center [1285, 499] width 100 height 19
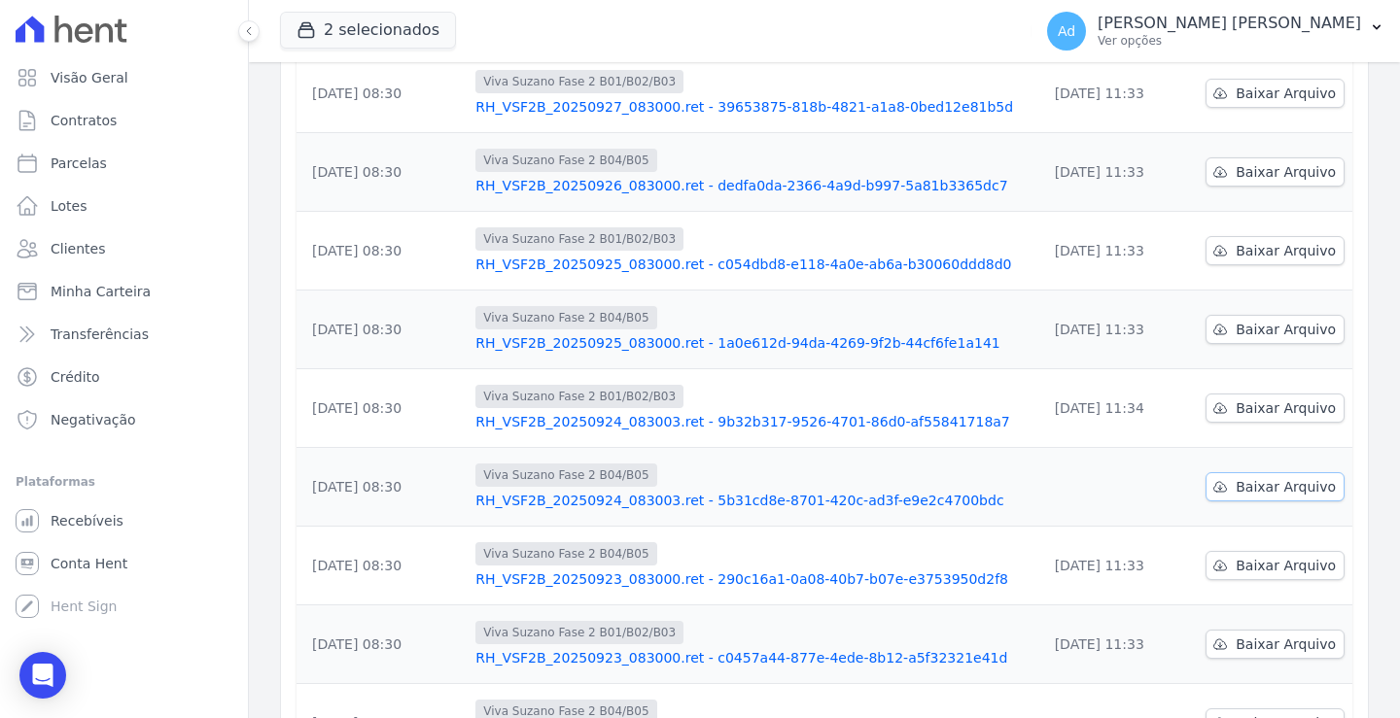
scroll to position [292, 0]
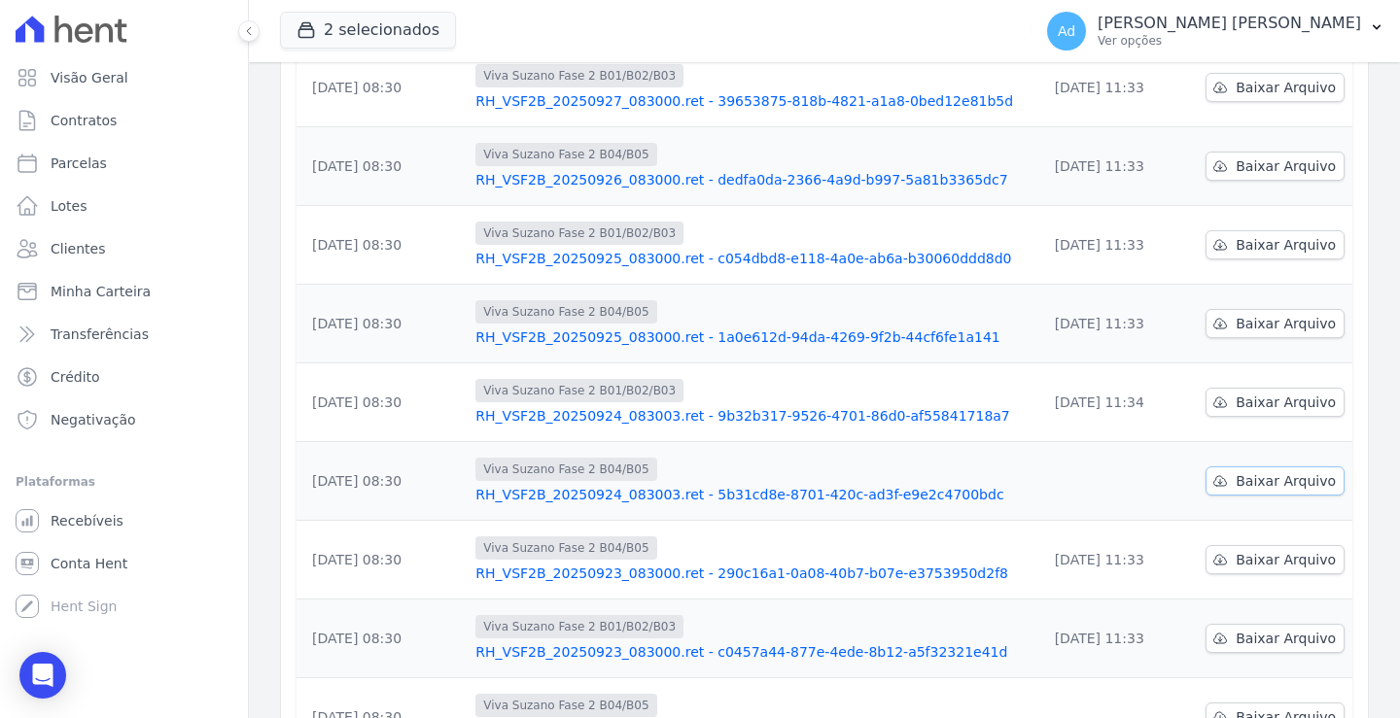
click at [1239, 489] on span "Baixar Arquivo" at bounding box center [1285, 480] width 100 height 19
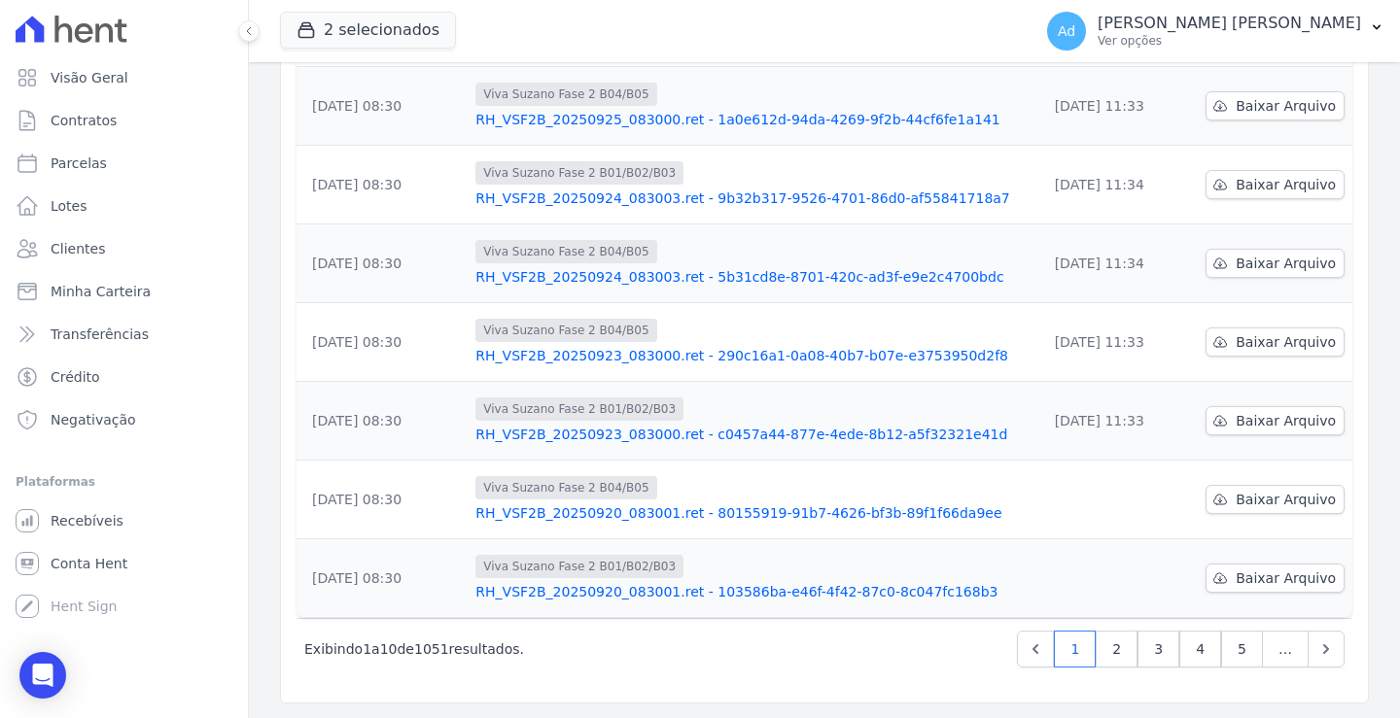
scroll to position [510, 0]
click at [1254, 501] on span "Baixar Arquivo" at bounding box center [1285, 498] width 100 height 19
click at [1242, 576] on span "Baixar Arquivo" at bounding box center [1285, 577] width 100 height 19
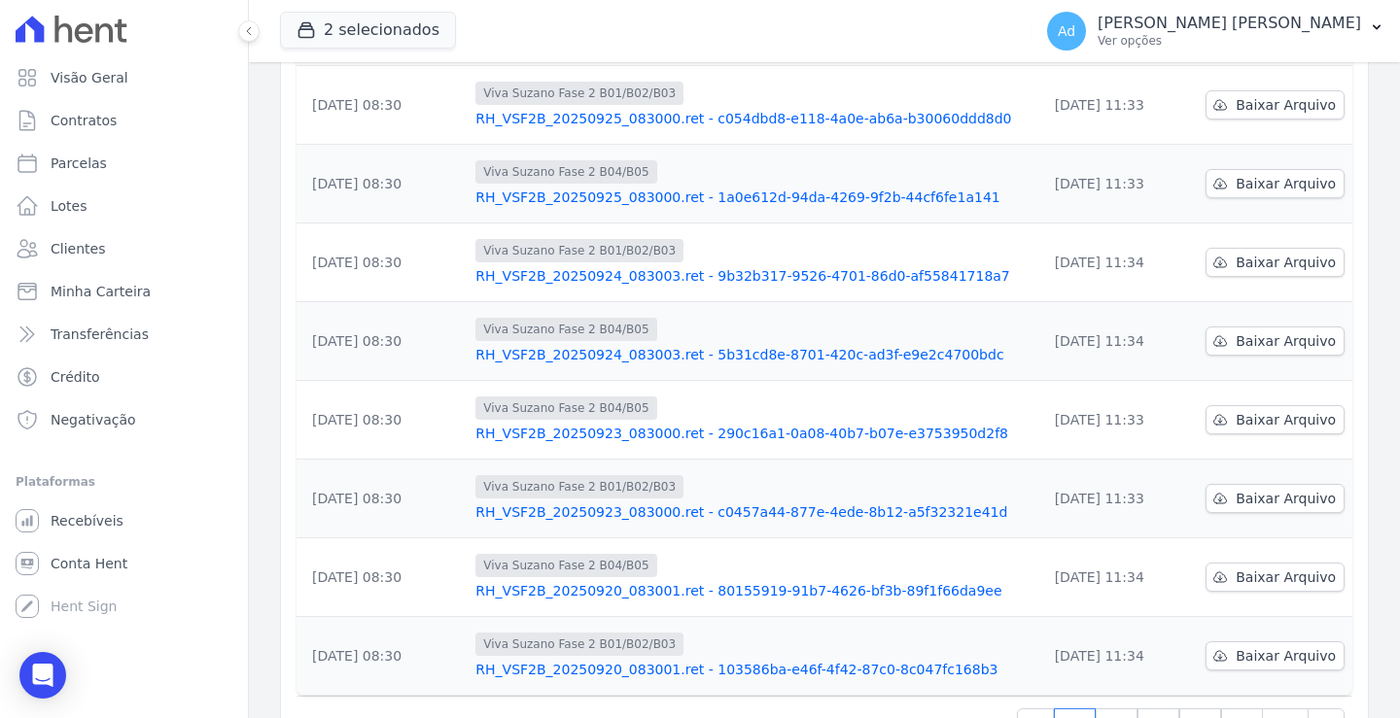
scroll to position [510, 0]
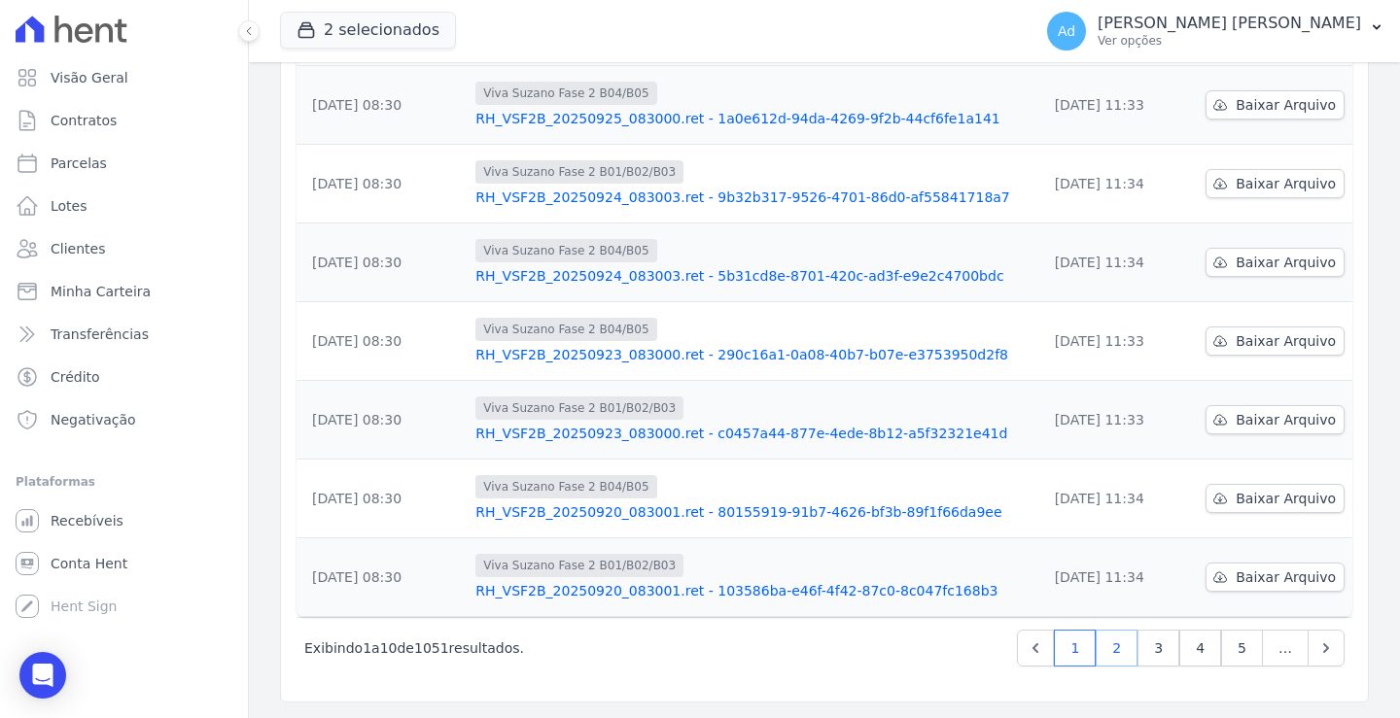
click at [1105, 654] on link "2" at bounding box center [1116, 648] width 42 height 37
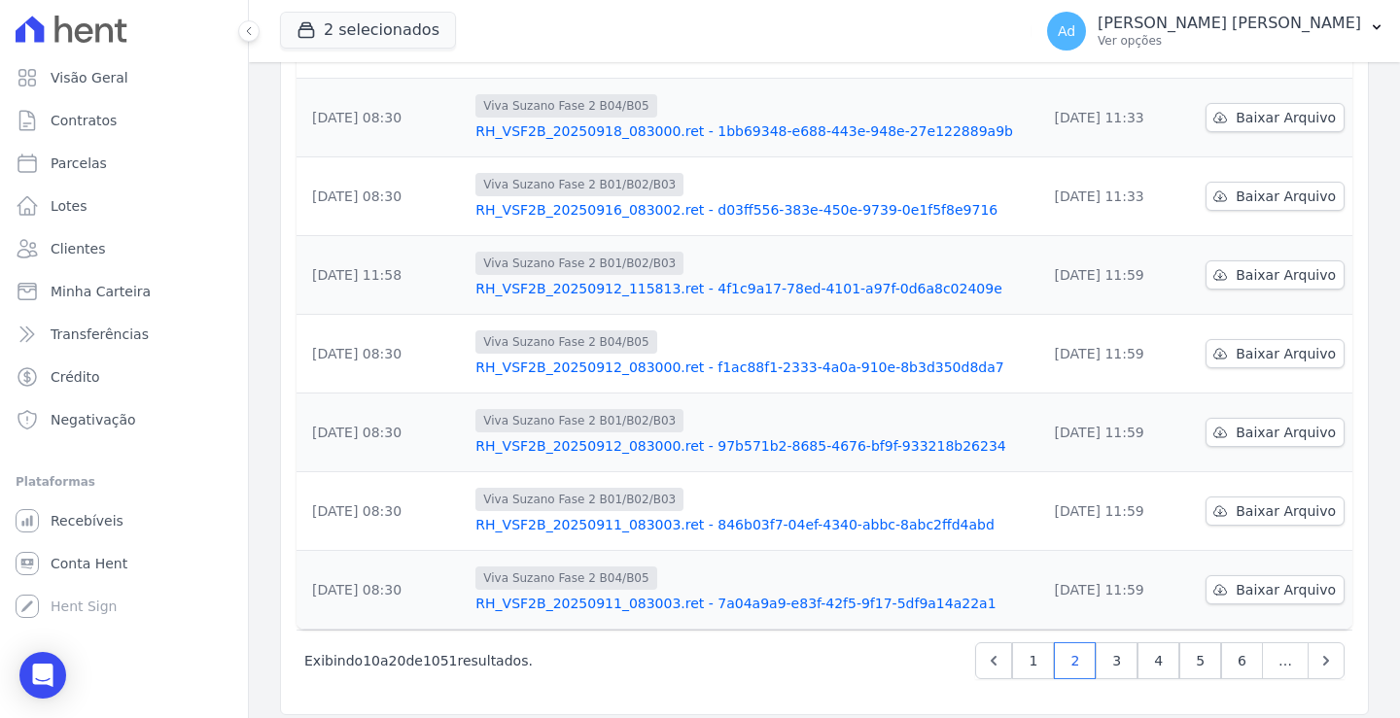
scroll to position [510, 0]
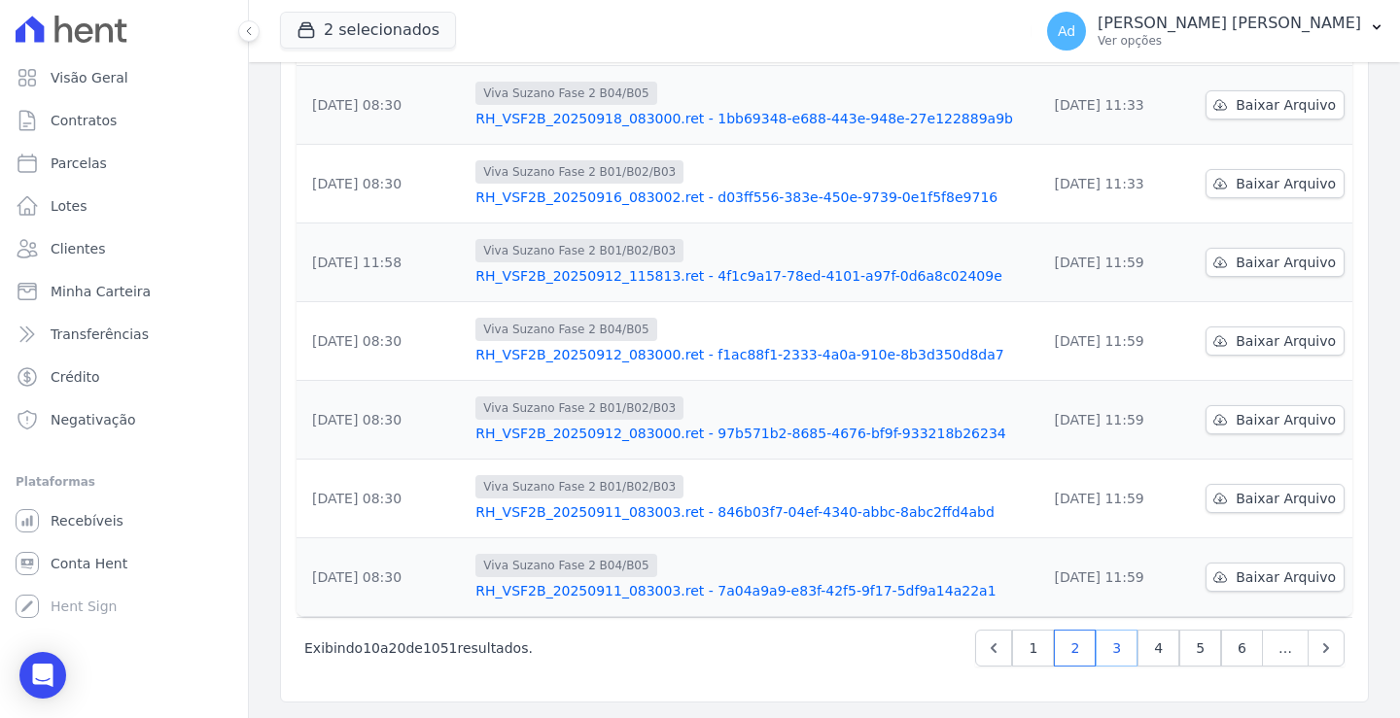
click at [1106, 658] on link "3" at bounding box center [1116, 648] width 42 height 37
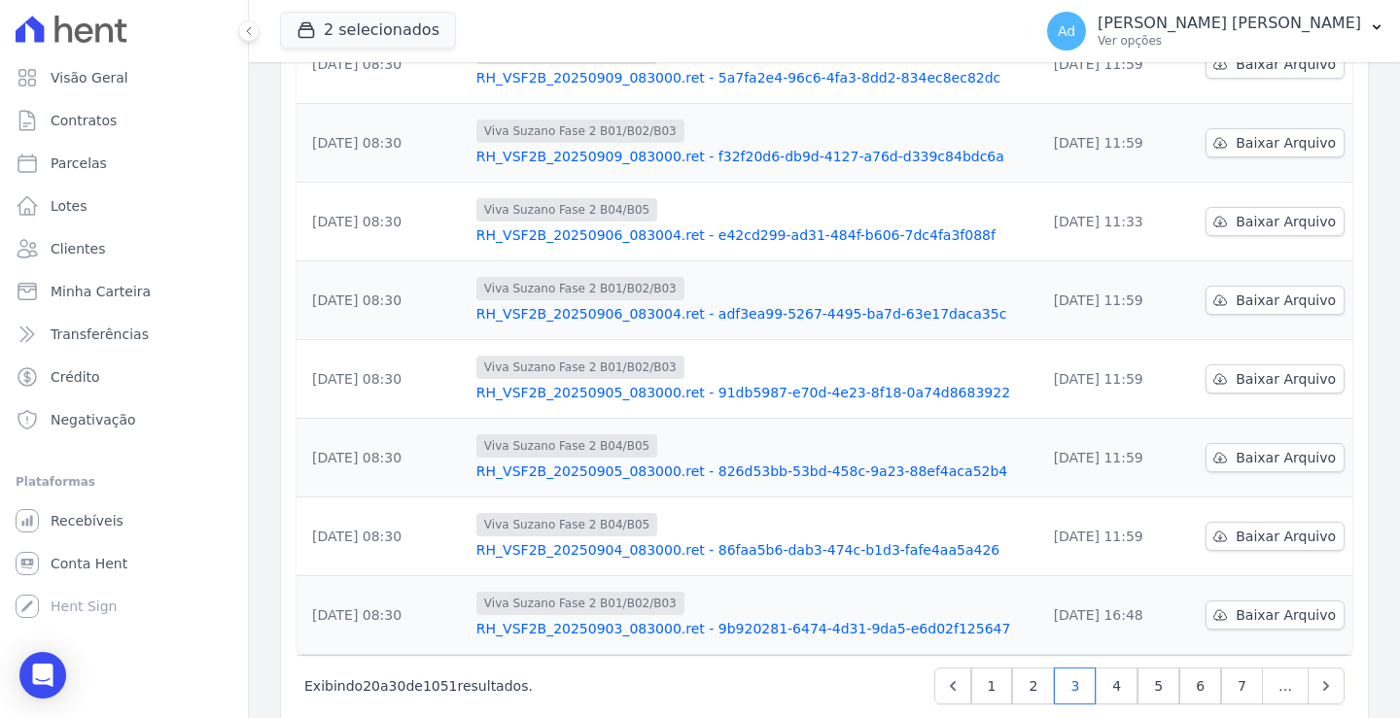
scroll to position [510, 0]
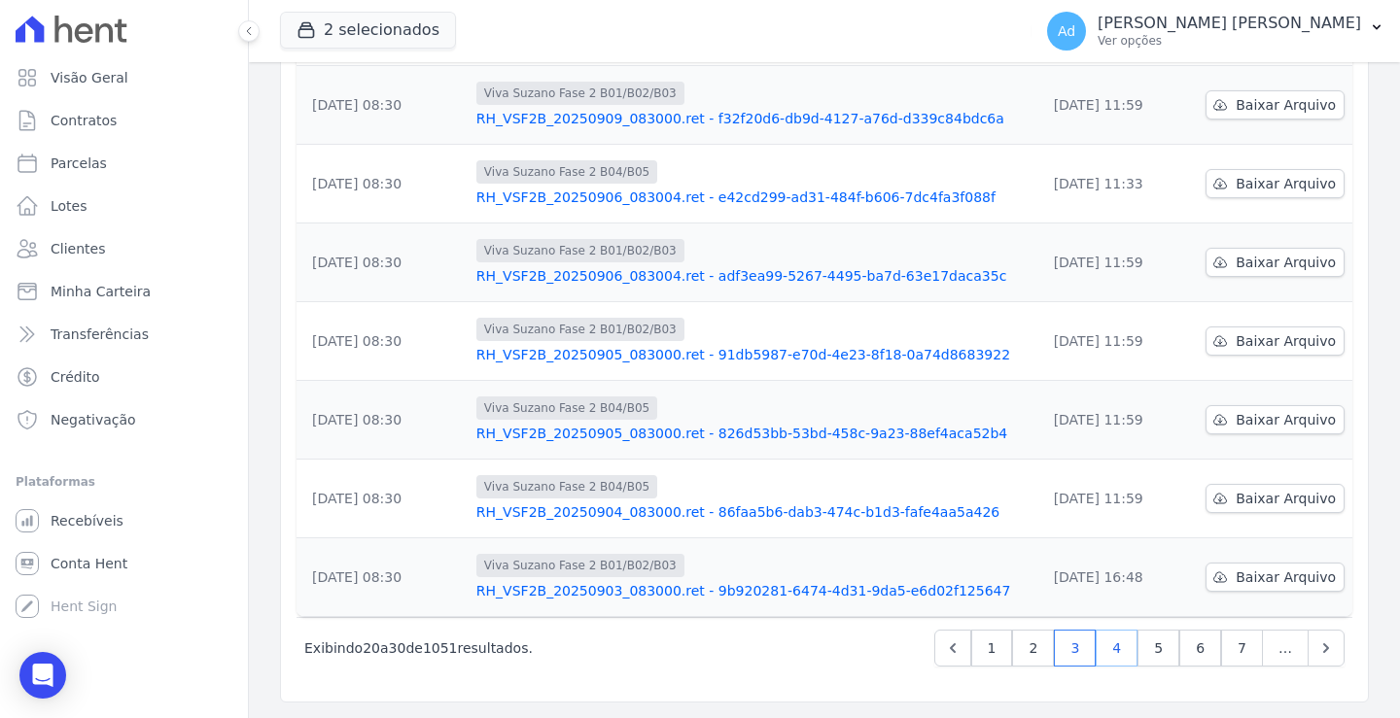
click at [1108, 641] on link "4" at bounding box center [1116, 648] width 42 height 37
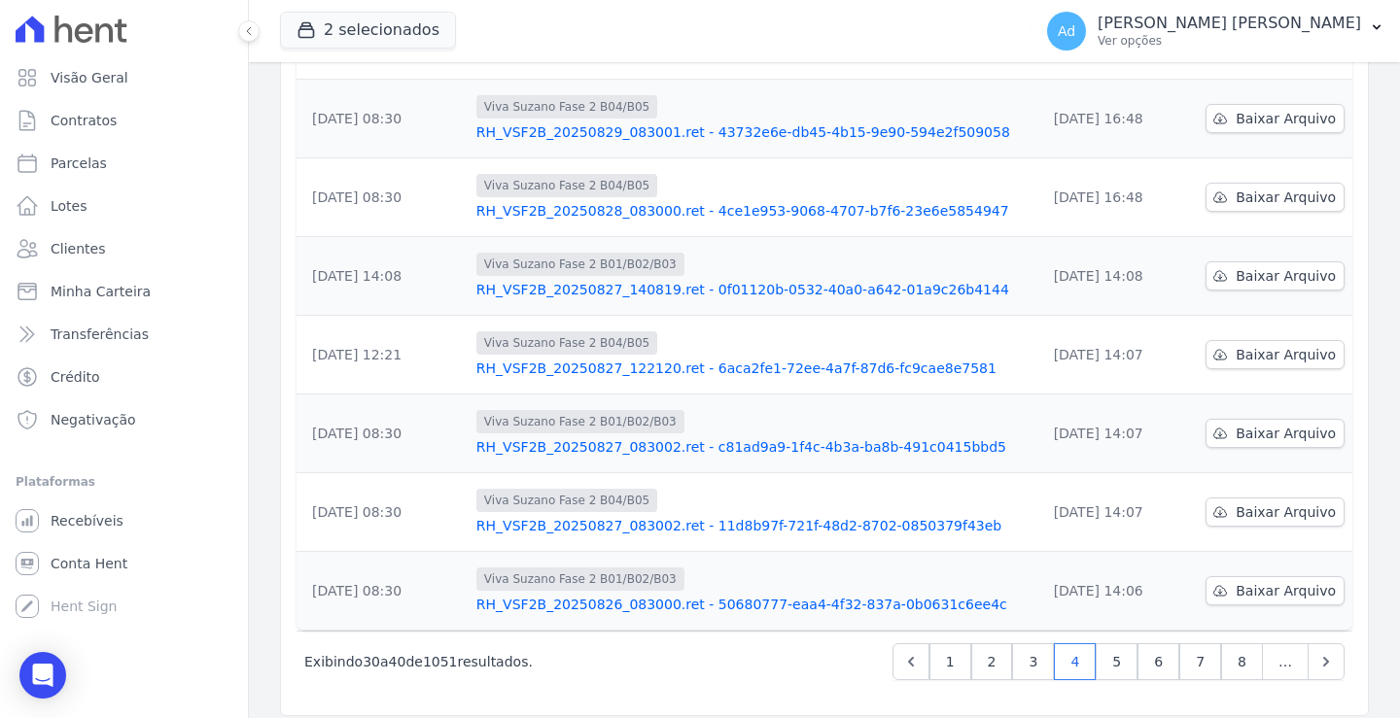
scroll to position [510, 0]
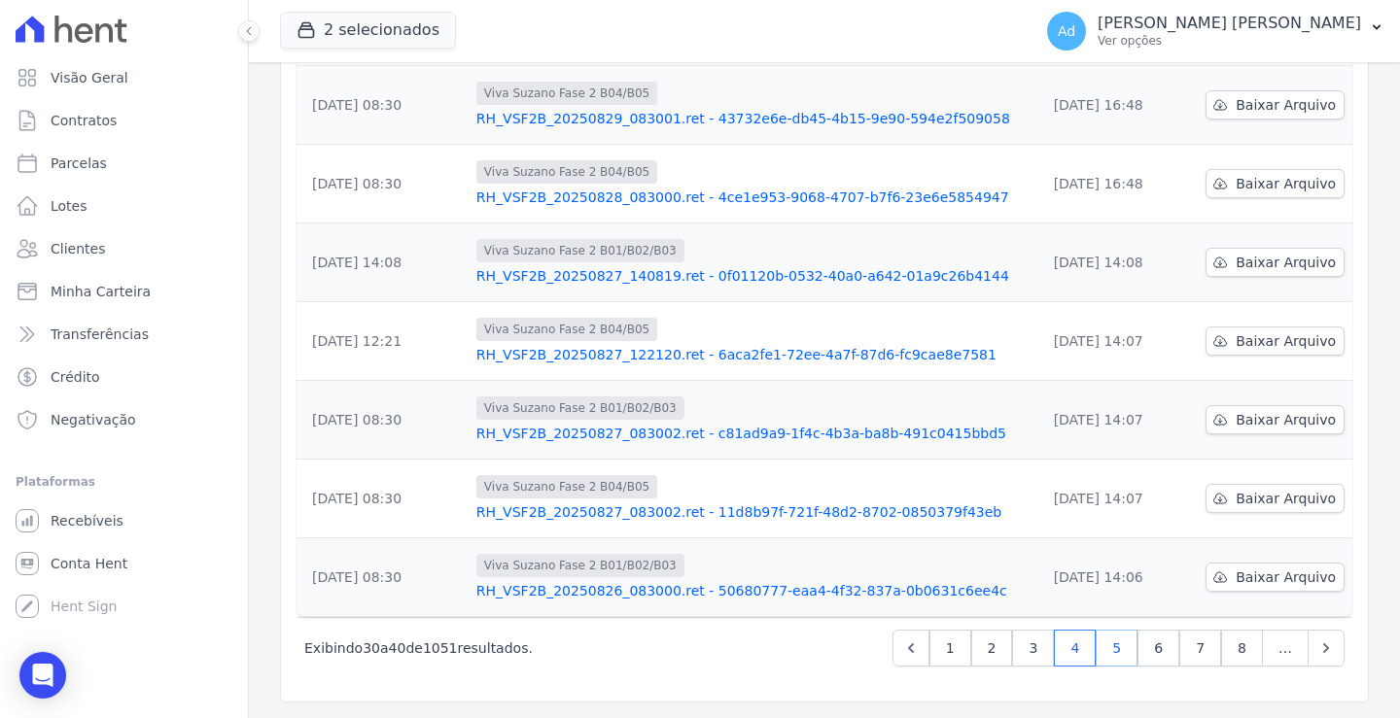
click at [1111, 650] on link "5" at bounding box center [1116, 648] width 42 height 37
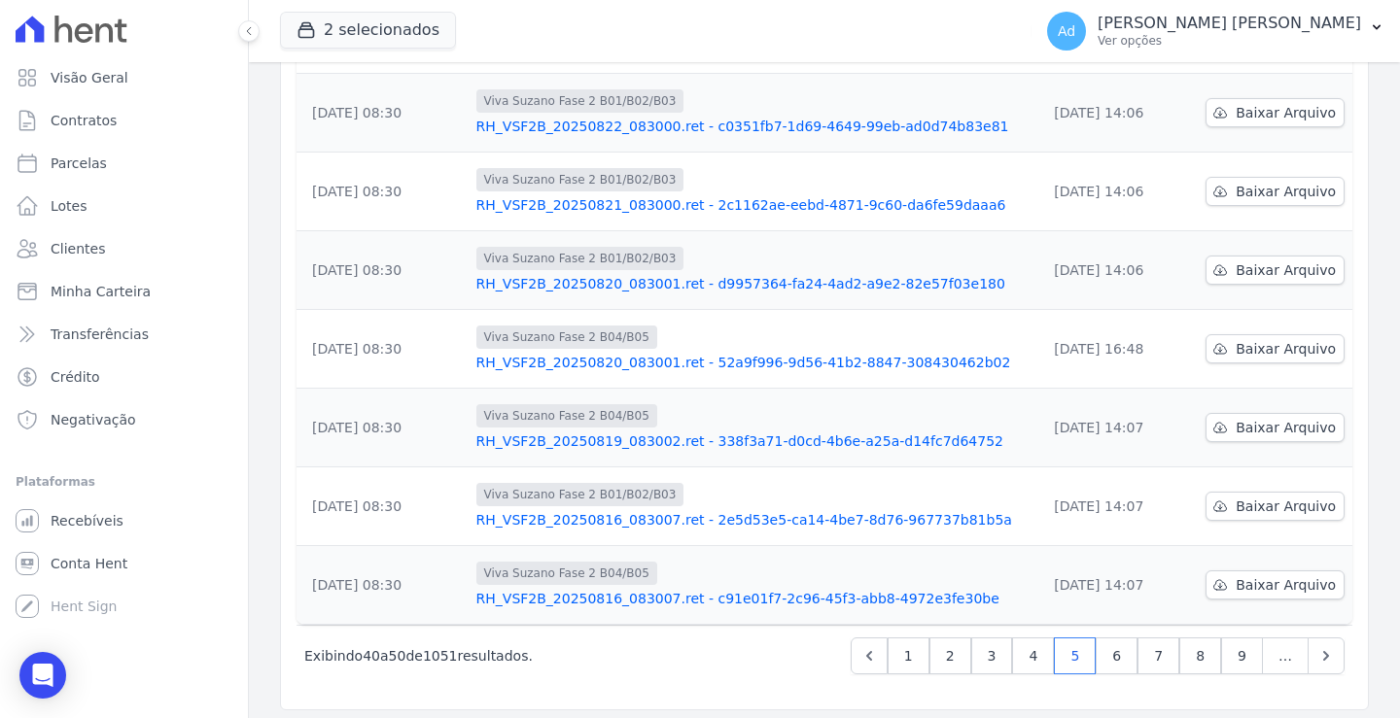
scroll to position [510, 0]
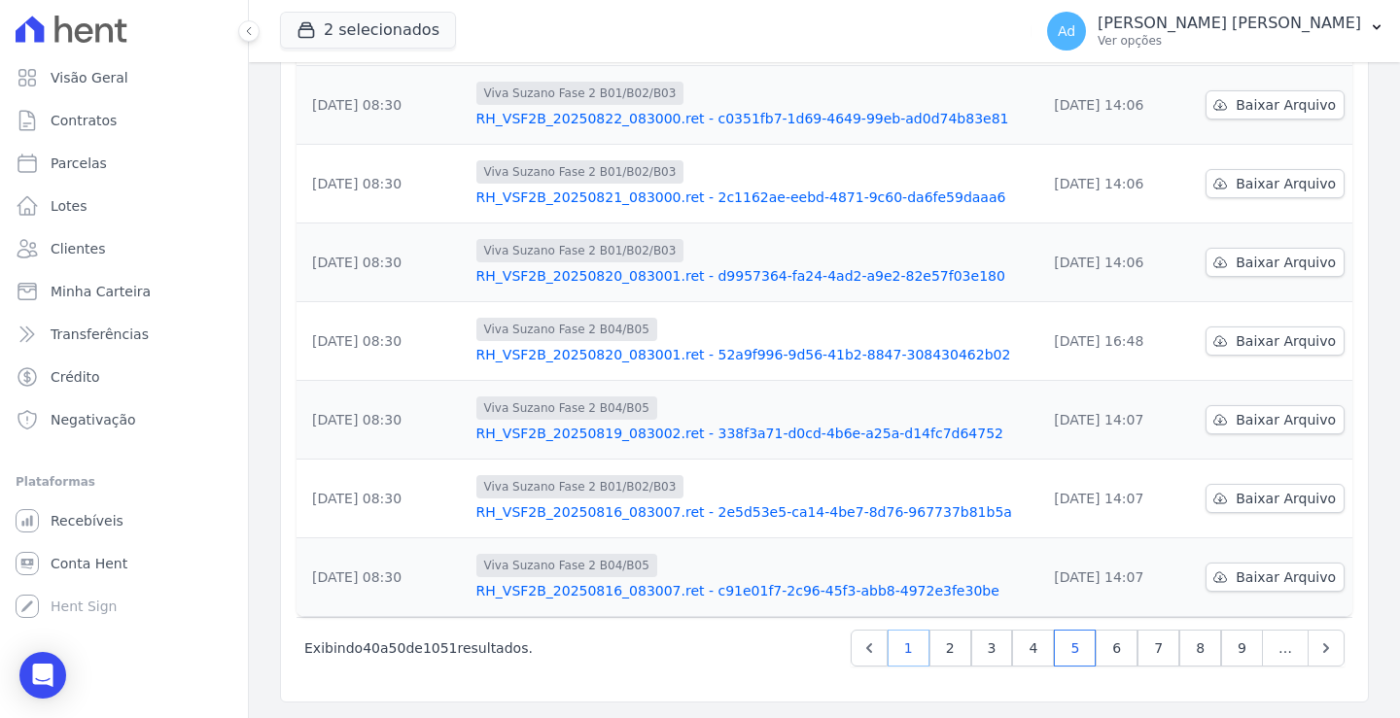
click at [914, 658] on link "1" at bounding box center [908, 648] width 42 height 37
